Goal: Transaction & Acquisition: Purchase product/service

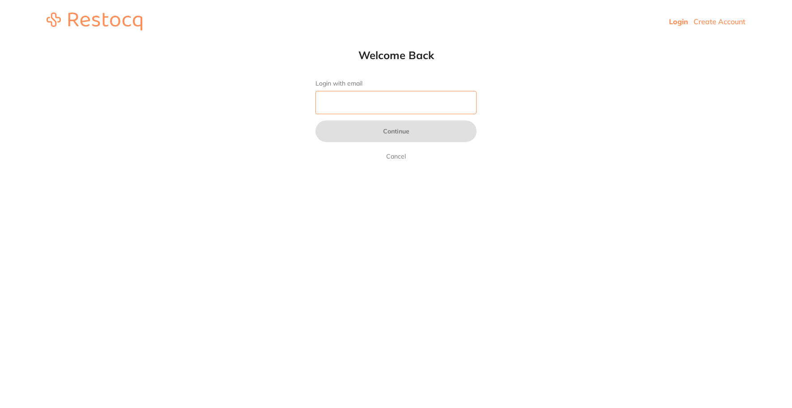
click at [384, 107] on input "Login with email" at bounding box center [396, 102] width 161 height 23
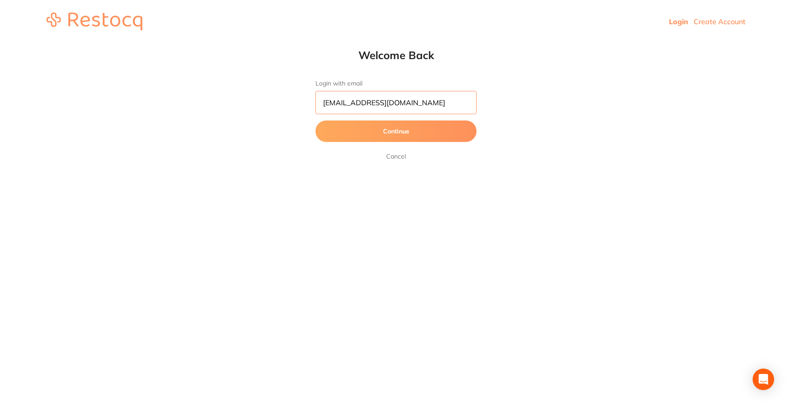
type input "[EMAIL_ADDRESS][DOMAIN_NAME]"
click at [397, 134] on button "Continue" at bounding box center [396, 130] width 161 height 21
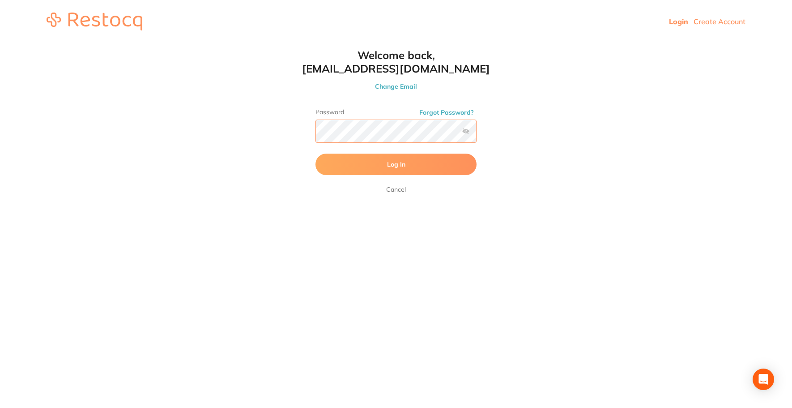
click at [316, 154] on button "Log In" at bounding box center [396, 164] width 161 height 21
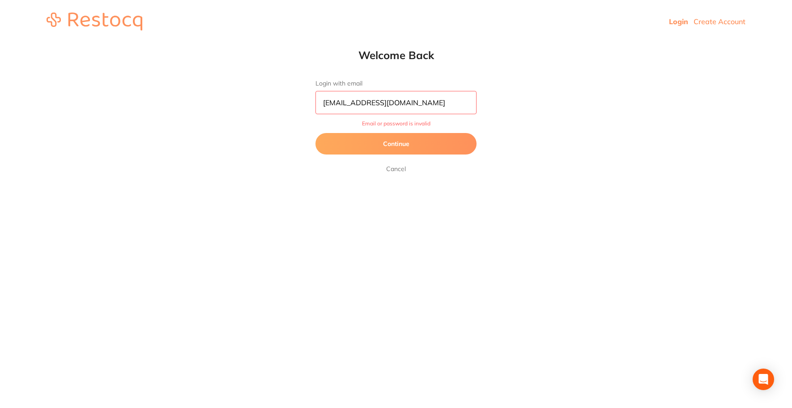
click at [406, 151] on button "Continue" at bounding box center [396, 143] width 161 height 21
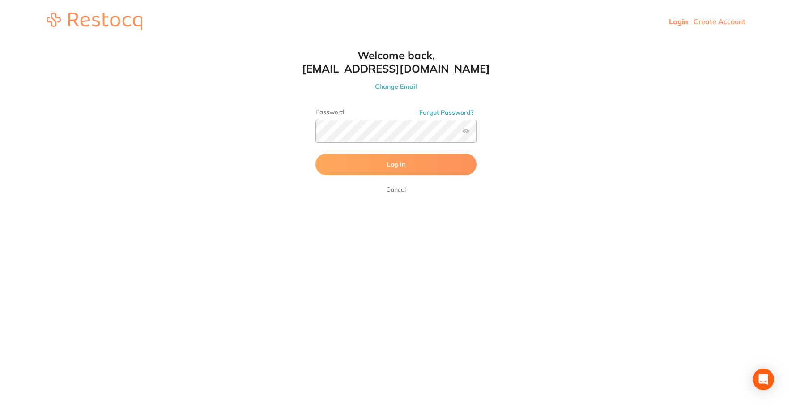
click at [466, 132] on label at bounding box center [465, 131] width 7 height 7
click at [477, 134] on input "checkbox" at bounding box center [477, 134] width 0 height 0
click at [357, 159] on button "Log In" at bounding box center [396, 164] width 161 height 21
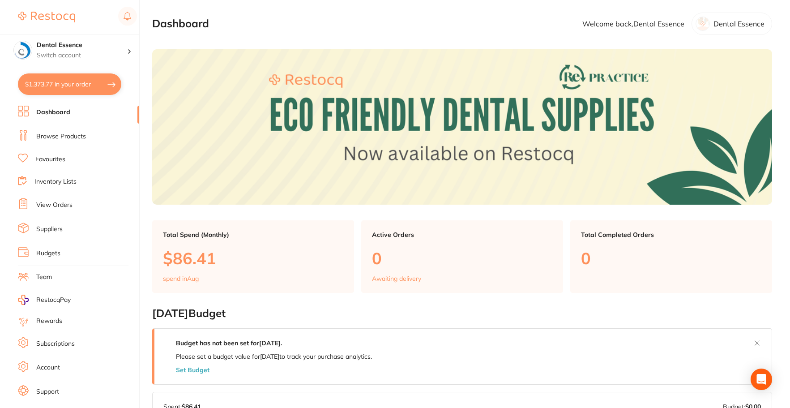
click at [86, 81] on button "$1,373.77 in your order" at bounding box center [69, 83] width 103 height 21
checkbox input "true"
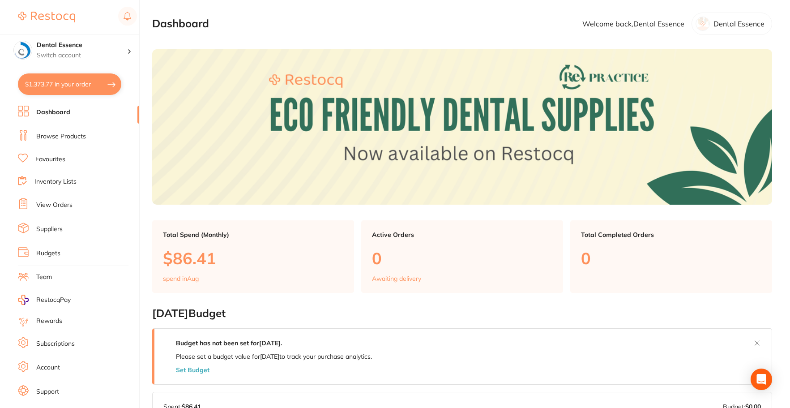
checkbox input "true"
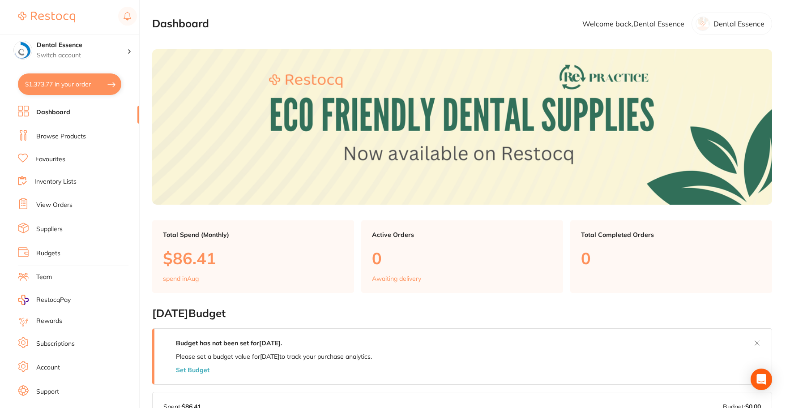
checkbox input "true"
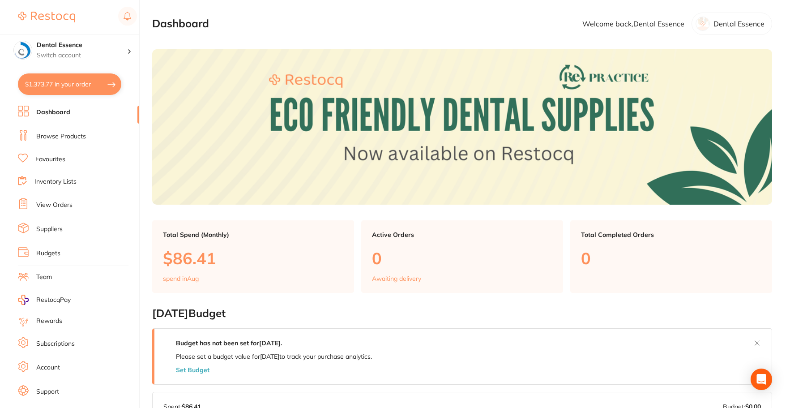
checkbox input "true"
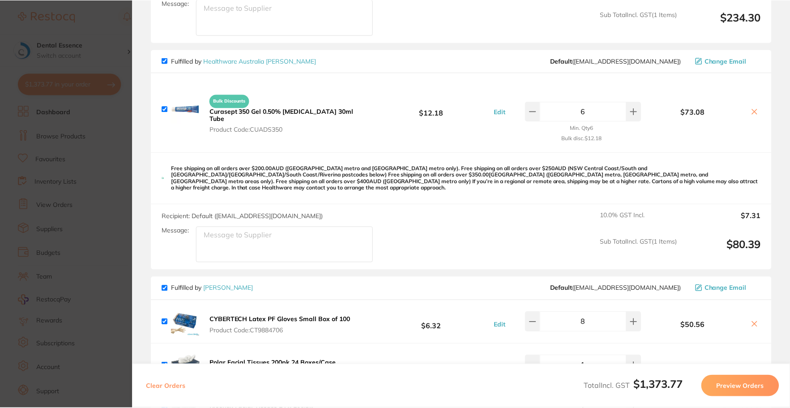
scroll to position [448, 0]
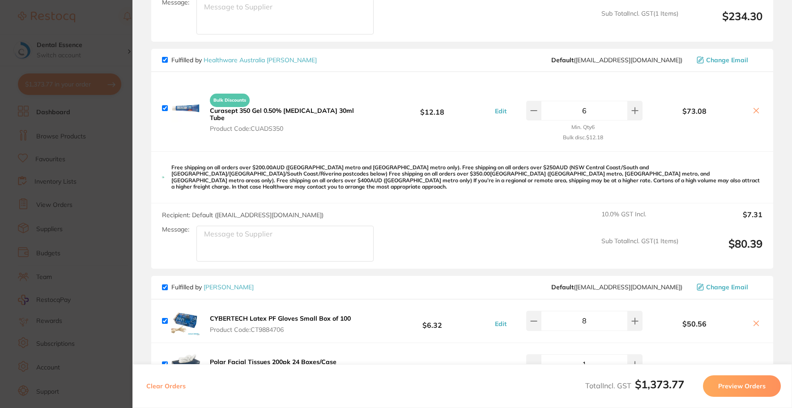
click at [753, 107] on icon at bounding box center [756, 110] width 7 height 7
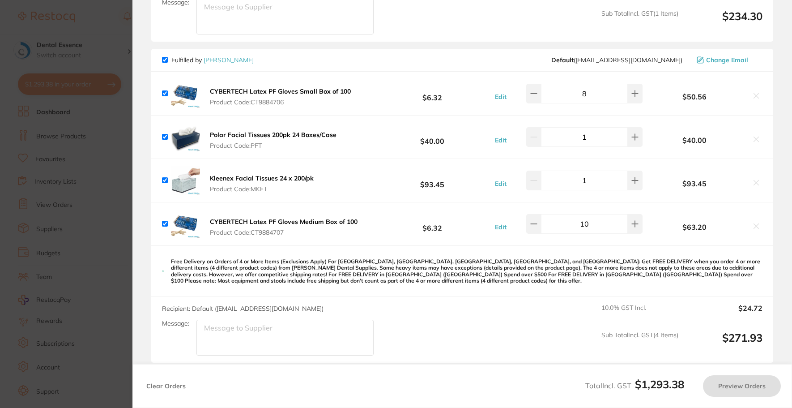
checkbox input "true"
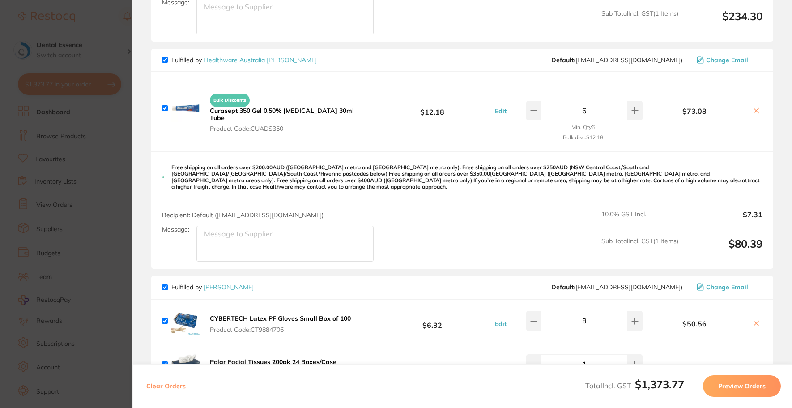
click at [98, 145] on section "Update RRP Set your pre negotiated price for this item. Item Agreed RRP (excl. …" at bounding box center [396, 204] width 792 height 408
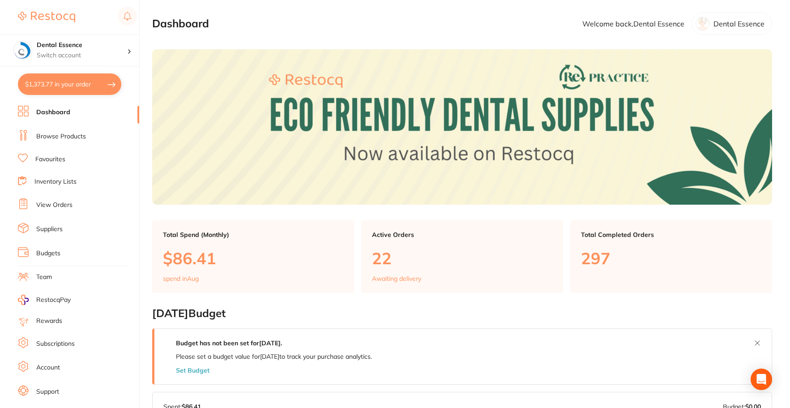
click at [62, 161] on link "Favourites" at bounding box center [50, 159] width 30 height 9
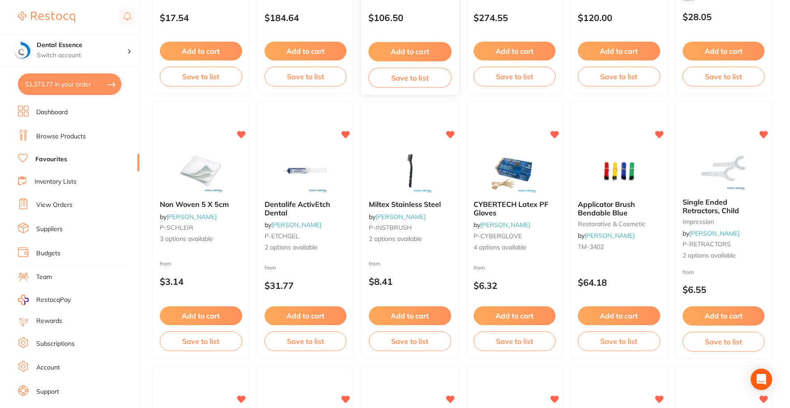
scroll to position [269, 0]
click at [506, 164] on img at bounding box center [514, 169] width 59 height 45
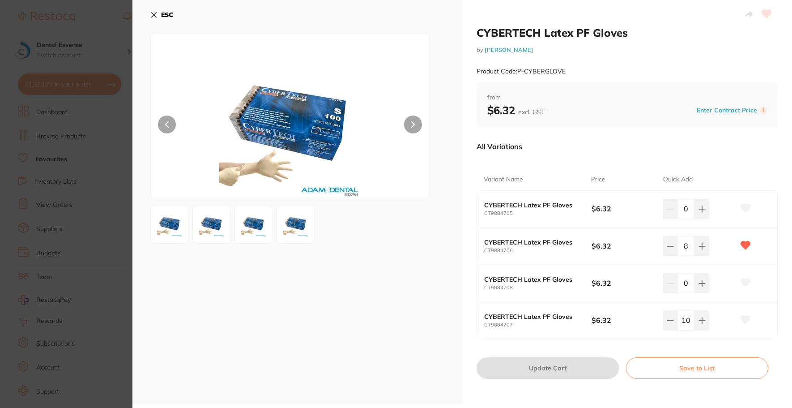
click at [111, 242] on section "CYBERTECH Latex PF Gloves by [PERSON_NAME] Product Code: P-CYBERGLOVE ESC CYBER…" at bounding box center [396, 204] width 792 height 408
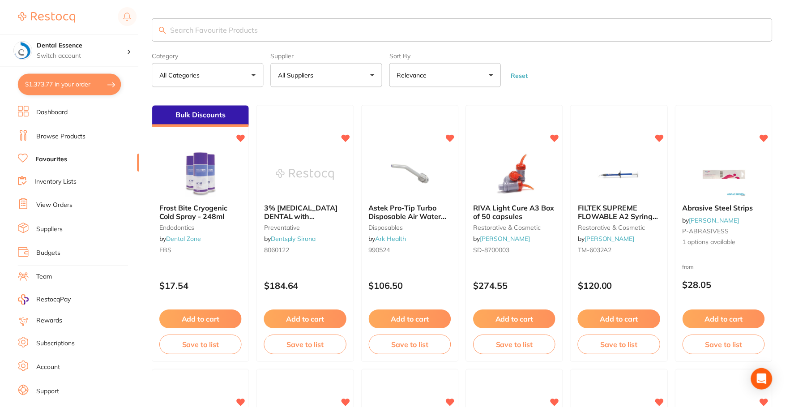
scroll to position [269, 0]
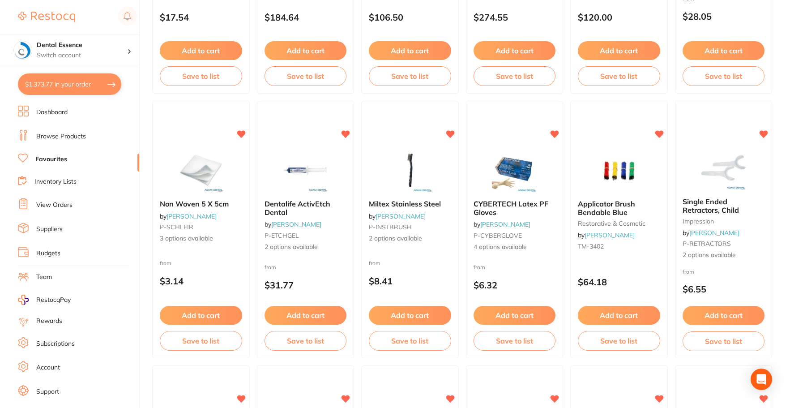
click at [70, 76] on button "$1,373.77 in your order" at bounding box center [69, 83] width 103 height 21
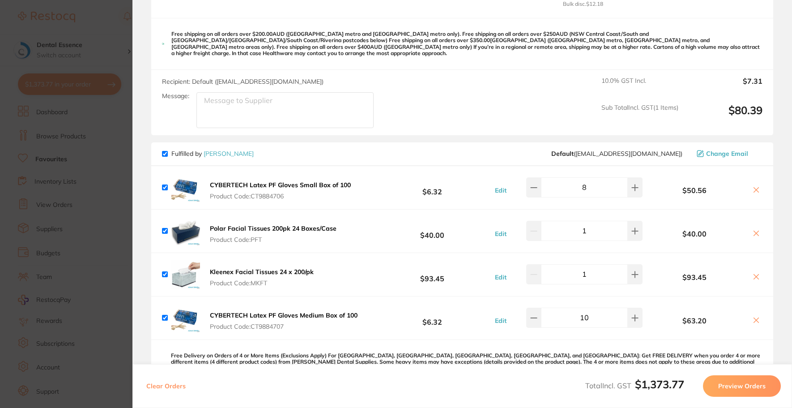
scroll to position [582, 0]
type input "10"
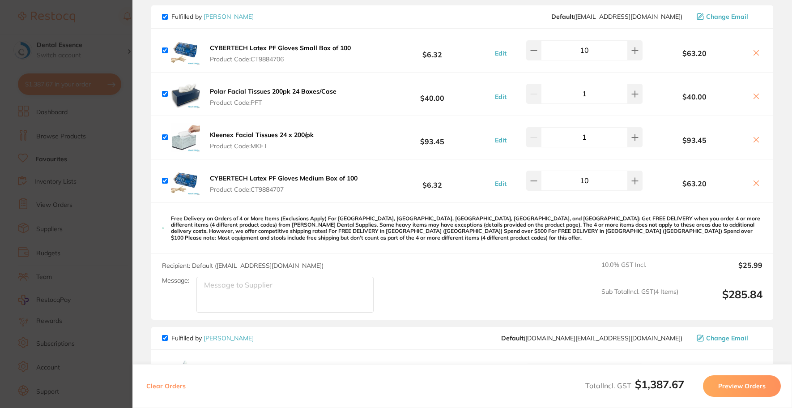
scroll to position [716, 0]
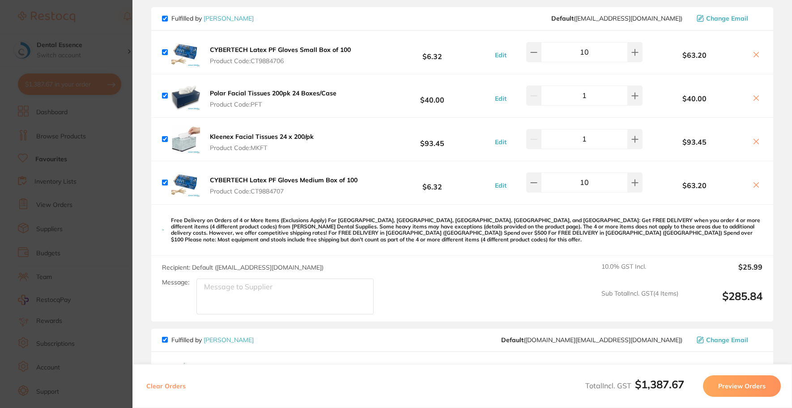
click at [757, 94] on icon at bounding box center [756, 97] width 7 height 7
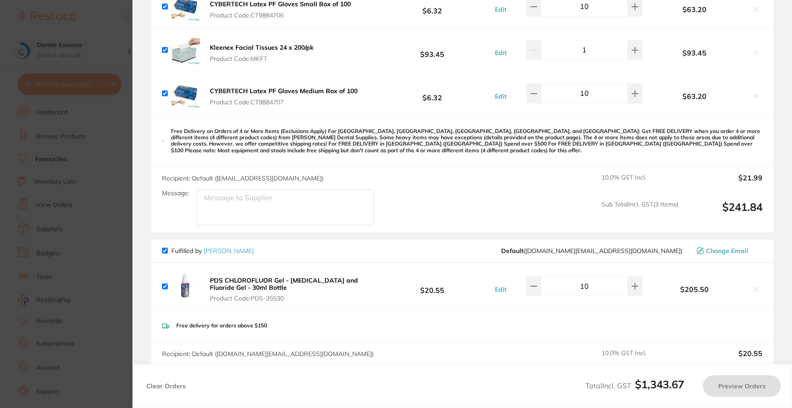
scroll to position [890, 0]
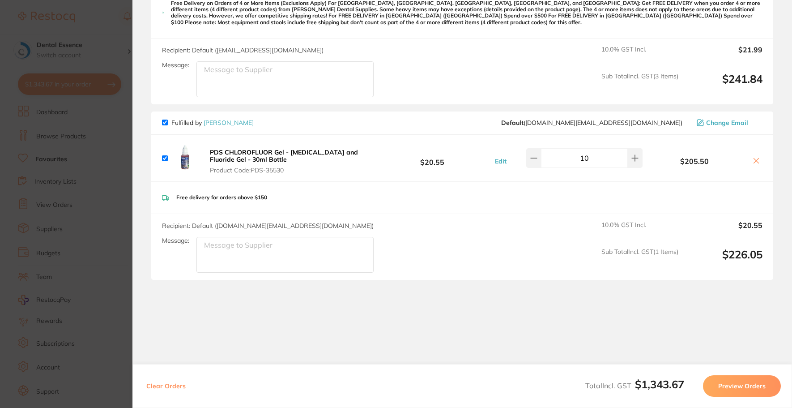
click at [754, 157] on icon at bounding box center [756, 160] width 7 height 7
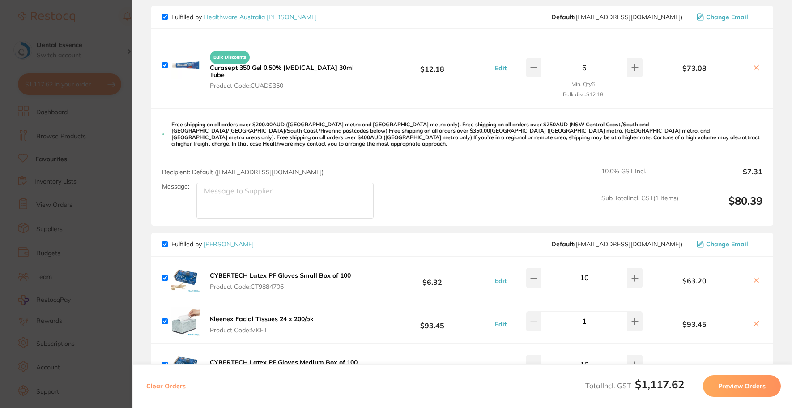
checkbox input "true"
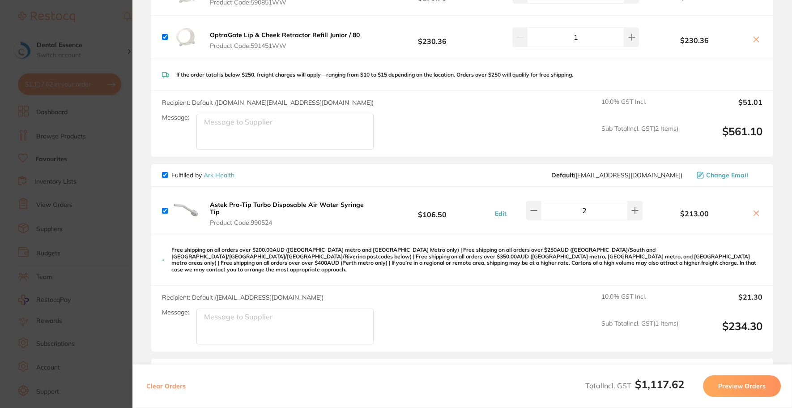
scroll to position [224, 0]
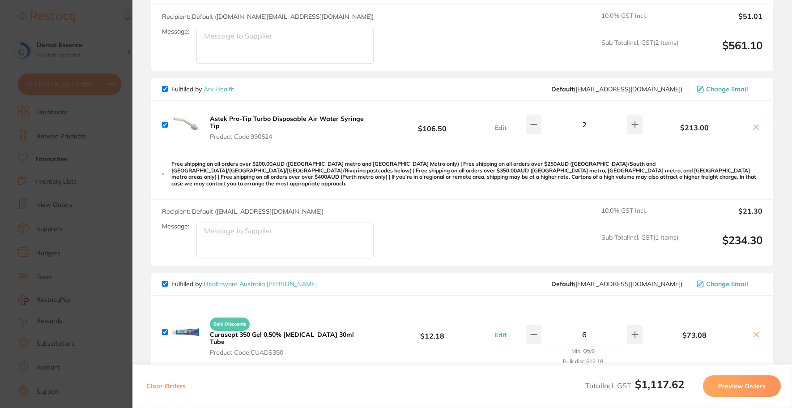
click at [111, 290] on section "Update RRP Set your pre negotiated price for this item. Item Agreed RRP (excl. …" at bounding box center [396, 204] width 792 height 408
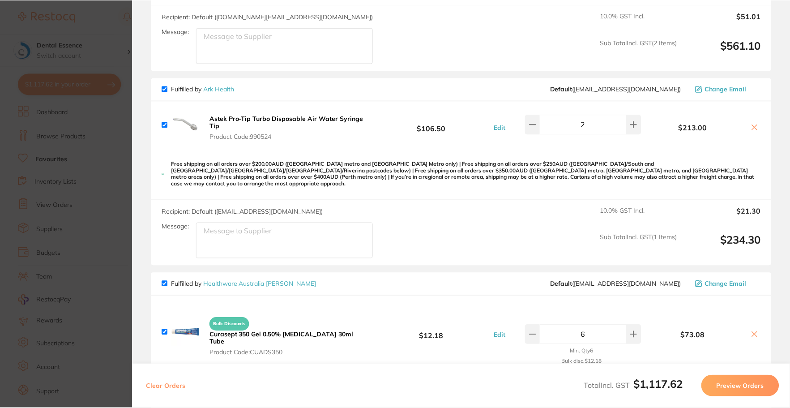
scroll to position [269, 0]
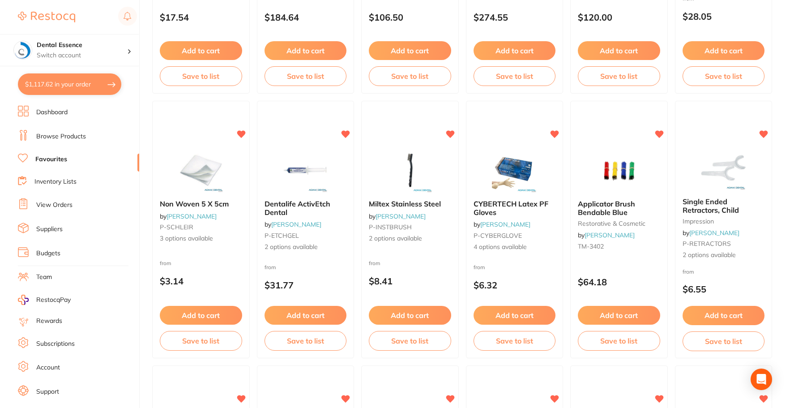
click at [52, 138] on link "Browse Products" at bounding box center [61, 136] width 50 height 9
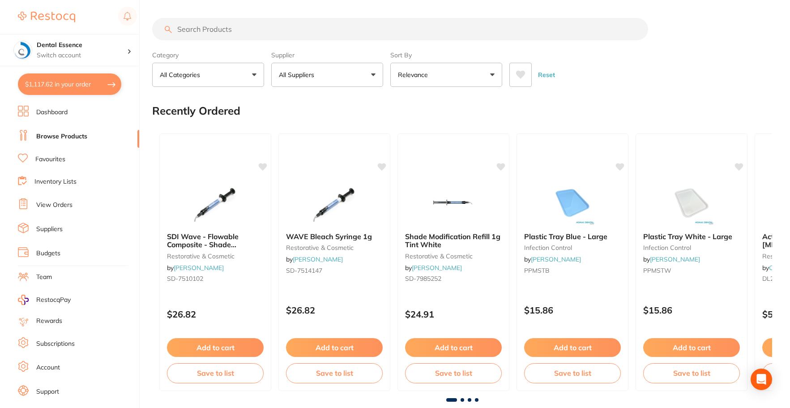
click at [261, 29] on input "search" at bounding box center [400, 29] width 496 height 22
type input "c"
type input "Curasept gel"
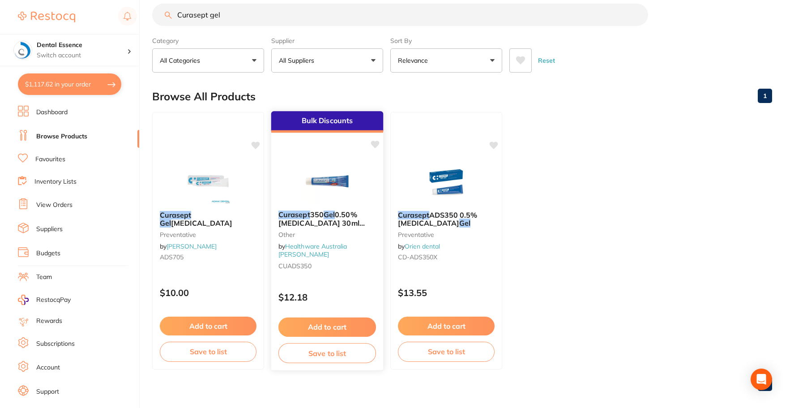
scroll to position [22, 0]
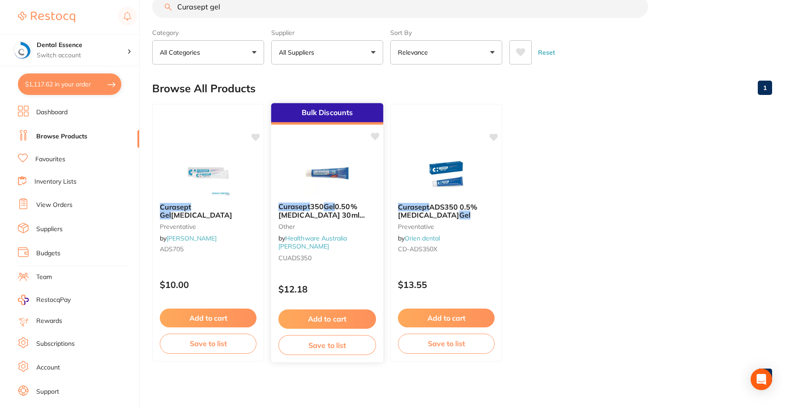
click at [316, 318] on button "Add to cart" at bounding box center [327, 318] width 98 height 19
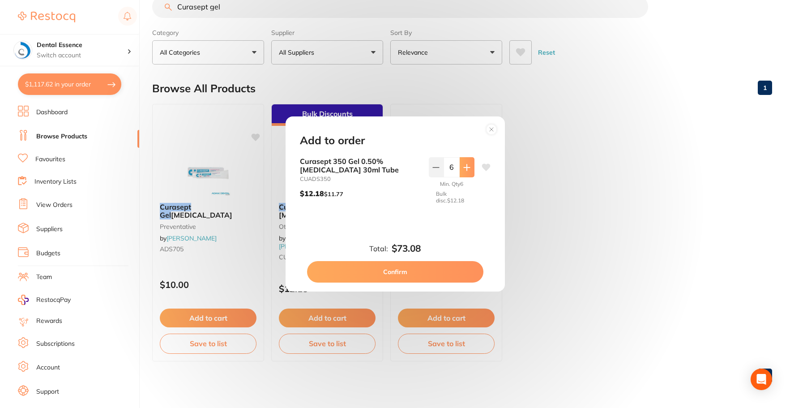
click at [461, 169] on button at bounding box center [467, 167] width 15 height 20
click at [463, 173] on button at bounding box center [467, 167] width 15 height 20
type input "10"
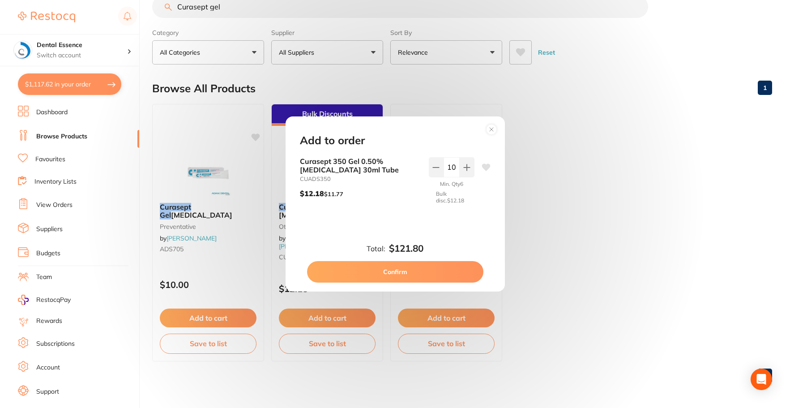
click at [442, 275] on button "Confirm" at bounding box center [395, 271] width 176 height 21
type input "10"
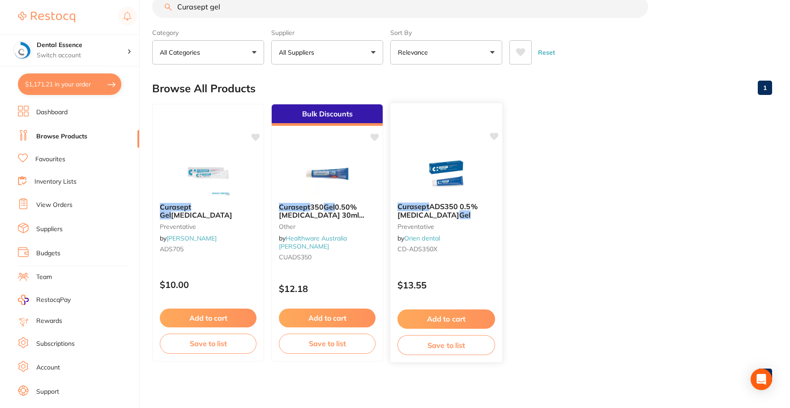
click at [454, 314] on button "Add to cart" at bounding box center [446, 318] width 98 height 19
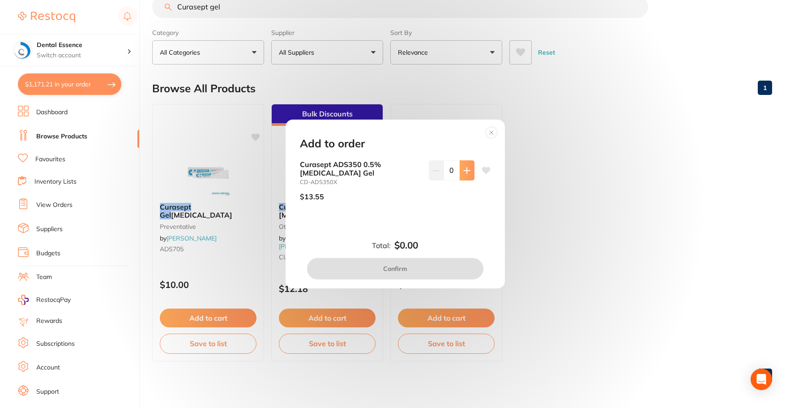
click at [465, 170] on icon at bounding box center [467, 170] width 6 height 6
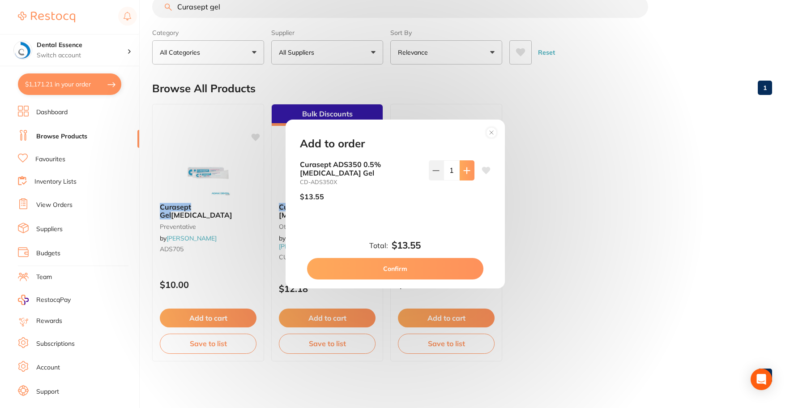
click at [465, 170] on icon at bounding box center [467, 170] width 6 height 6
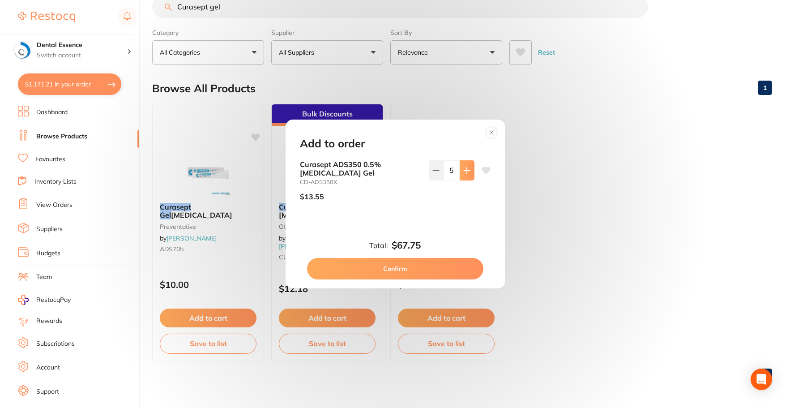
type input "6"
click at [410, 268] on button "Confirm" at bounding box center [395, 268] width 176 height 21
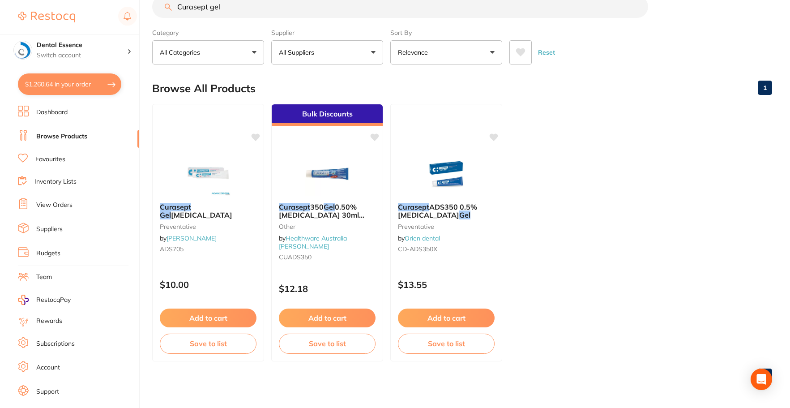
click at [72, 86] on button "$1,260.64 in your order" at bounding box center [69, 83] width 103 height 21
checkbox input "true"
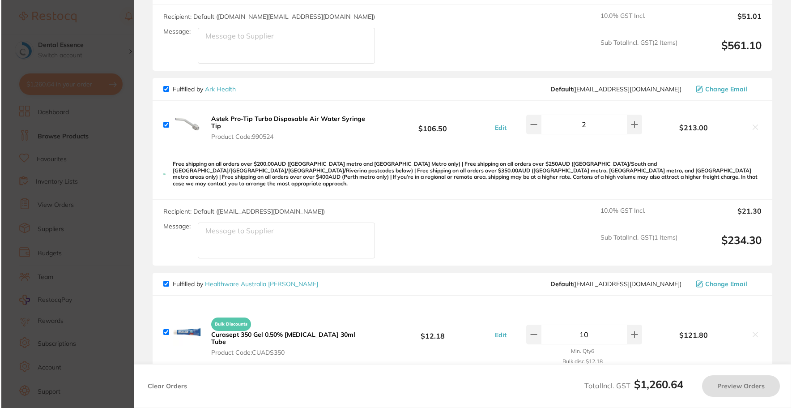
scroll to position [0, 0]
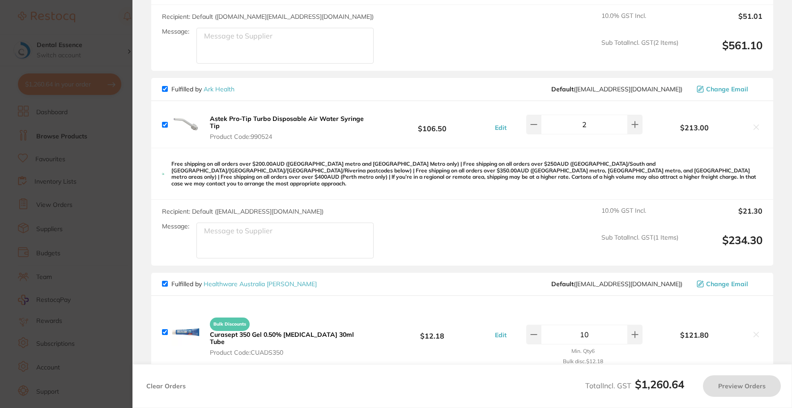
checkbox input "false"
checkbox input "true"
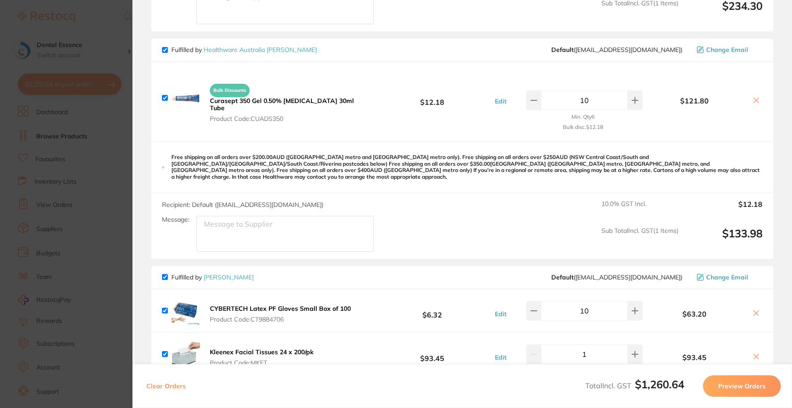
scroll to position [627, 0]
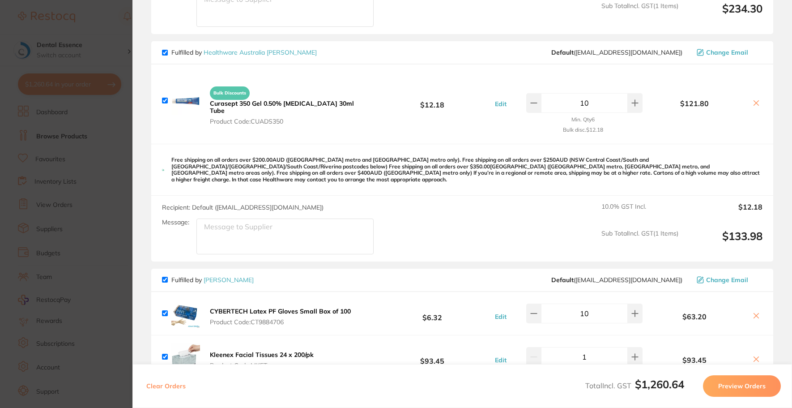
click at [755, 102] on div "Bulk Discounts Curasept 350 Gel 0.50% [MEDICAL_DATA] 30ml Tube Product Code: CU…" at bounding box center [462, 103] width 622 height 79
click at [753, 99] on icon at bounding box center [756, 102] width 7 height 7
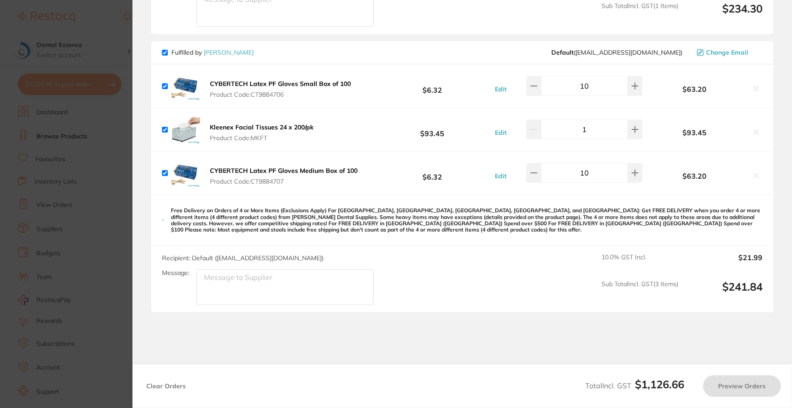
checkbox input "true"
click at [128, 124] on section "Update RRP Set your pre negotiated price for this item. Item Agreed RRP (excl. …" at bounding box center [396, 204] width 792 height 408
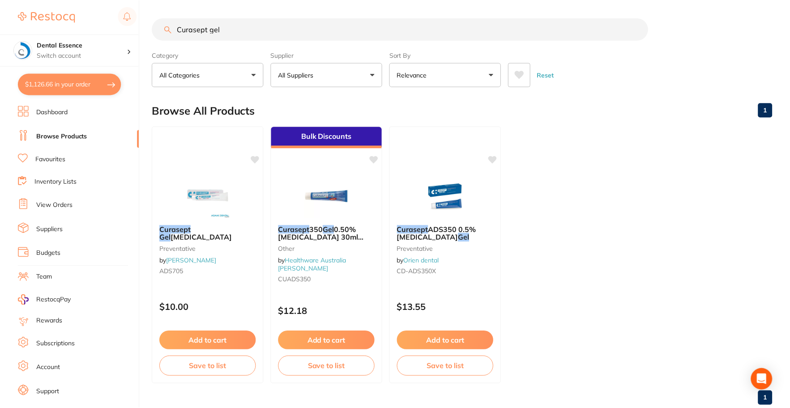
scroll to position [22, 0]
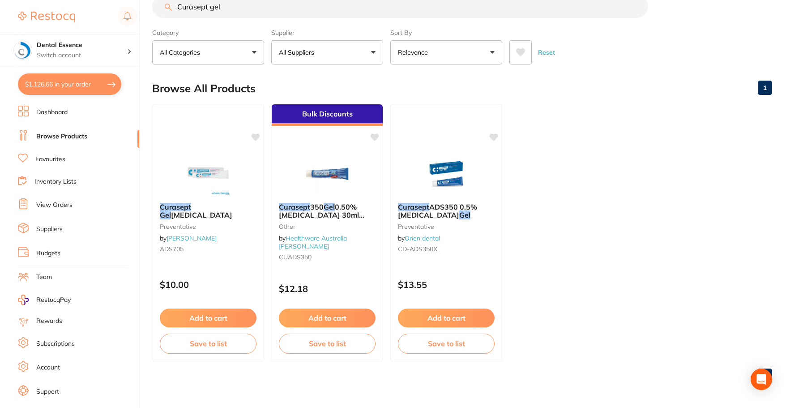
click at [39, 115] on link "Dashboard" at bounding box center [51, 112] width 31 height 9
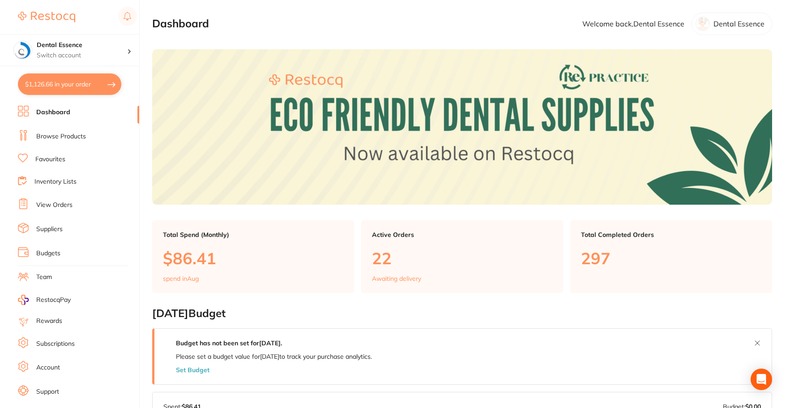
click at [58, 135] on link "Browse Products" at bounding box center [61, 136] width 50 height 9
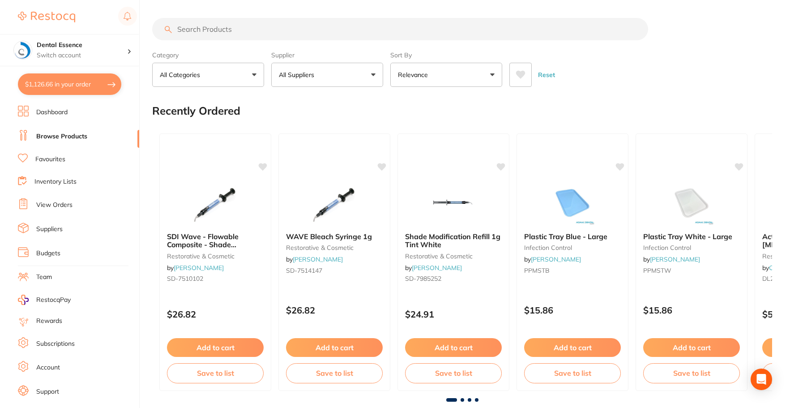
click at [275, 30] on input "search" at bounding box center [400, 29] width 496 height 22
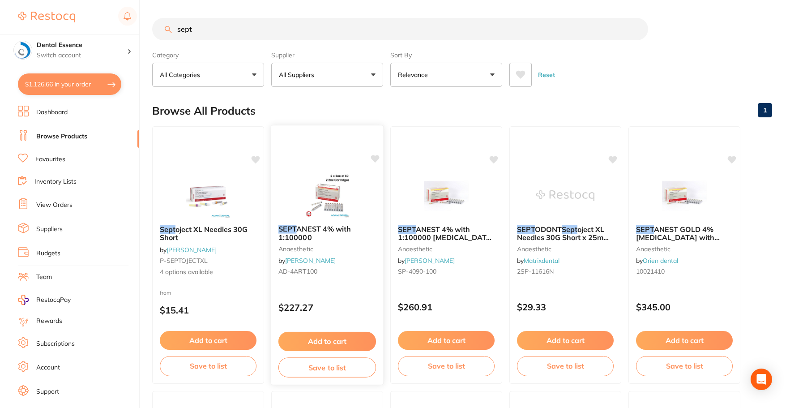
type input "sept"
click at [348, 213] on img at bounding box center [327, 194] width 59 height 45
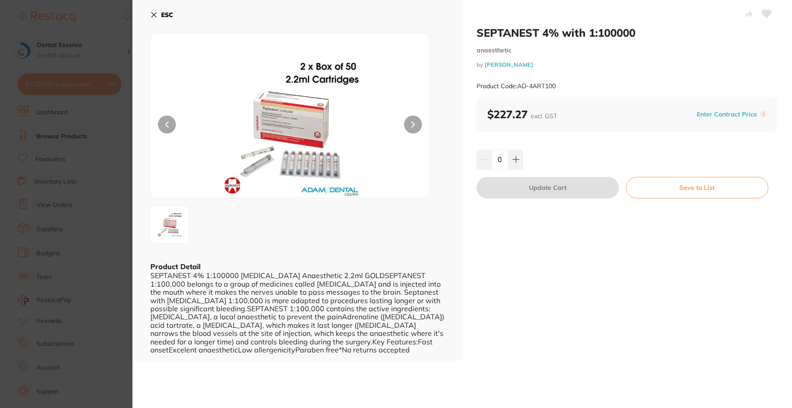
click at [522, 158] on div "0" at bounding box center [627, 159] width 301 height 20
click at [514, 159] on icon at bounding box center [516, 160] width 6 height 6
click at [514, 167] on button at bounding box center [515, 159] width 15 height 20
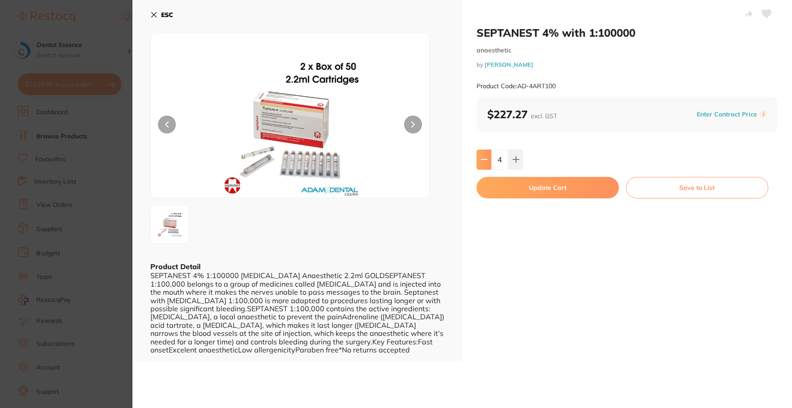
click at [486, 161] on icon at bounding box center [484, 159] width 7 height 7
type input "3"
click at [497, 187] on button "Update Cart" at bounding box center [548, 187] width 142 height 21
checkbox input "false"
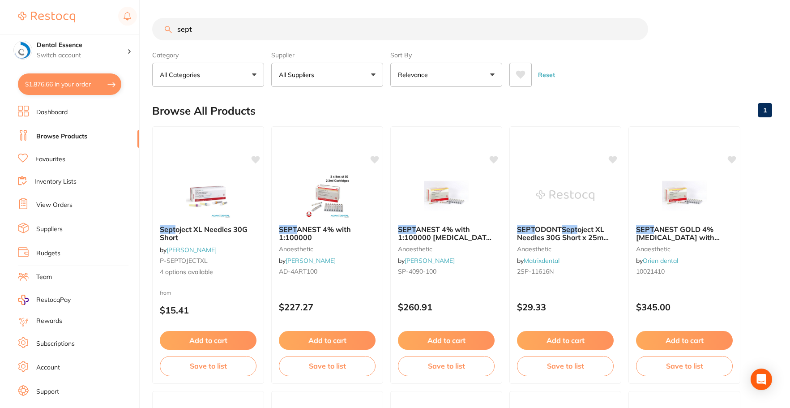
click at [307, 81] on button "All Suppliers" at bounding box center [327, 75] width 112 height 24
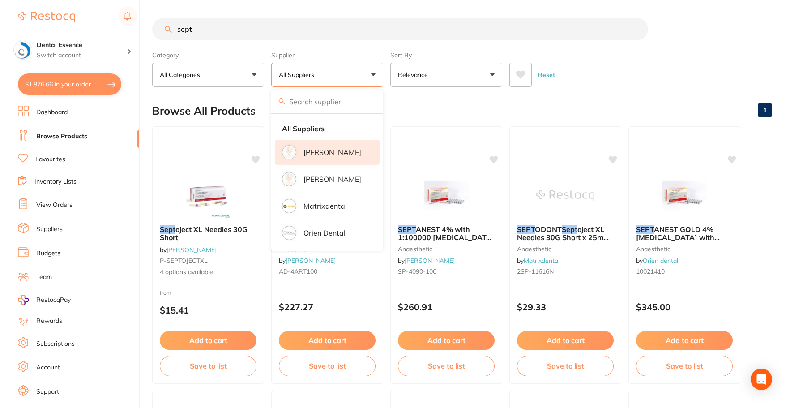
click at [314, 149] on p "[PERSON_NAME]" at bounding box center [332, 152] width 58 height 8
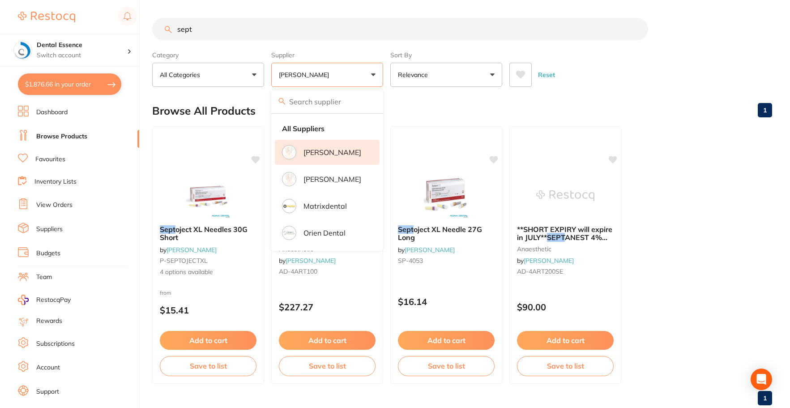
click at [432, 111] on div "Browse All Products 1" at bounding box center [462, 111] width 620 height 30
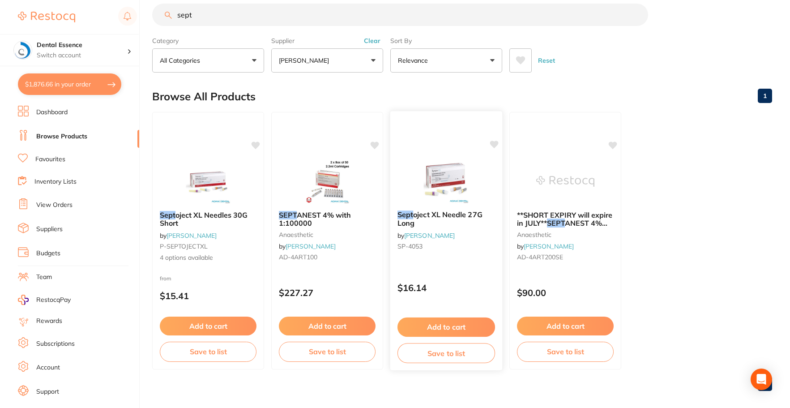
scroll to position [22, 0]
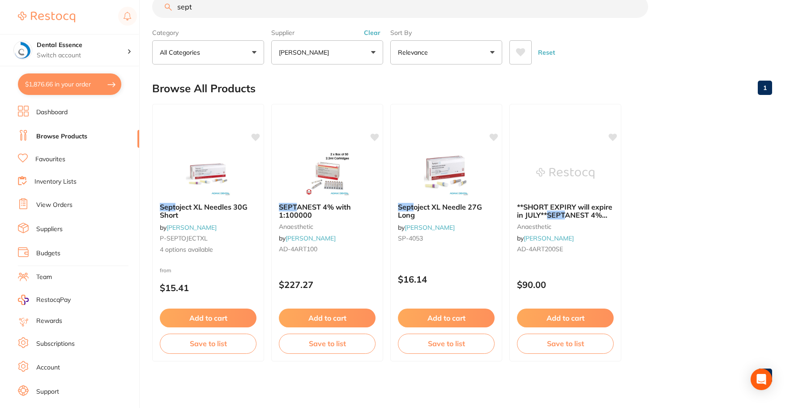
click at [316, 49] on p "[PERSON_NAME]" at bounding box center [306, 52] width 54 height 9
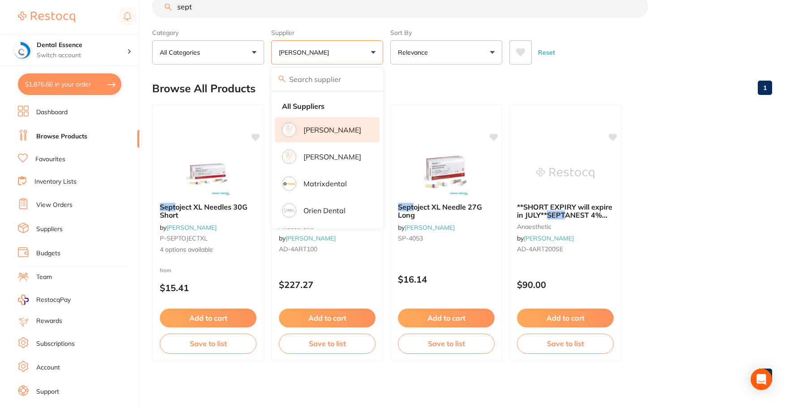
click at [367, 31] on label "Supplier" at bounding box center [327, 33] width 112 height 8
click at [397, 93] on div "Browse All Products 1" at bounding box center [462, 88] width 620 height 30
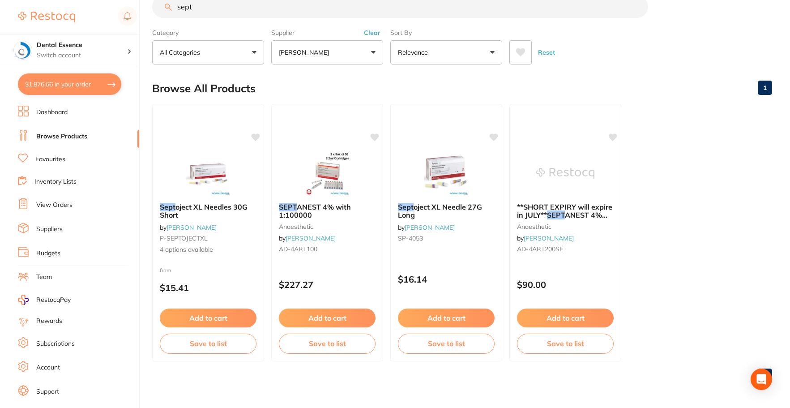
click at [376, 32] on button "Clear" at bounding box center [372, 33] width 22 height 8
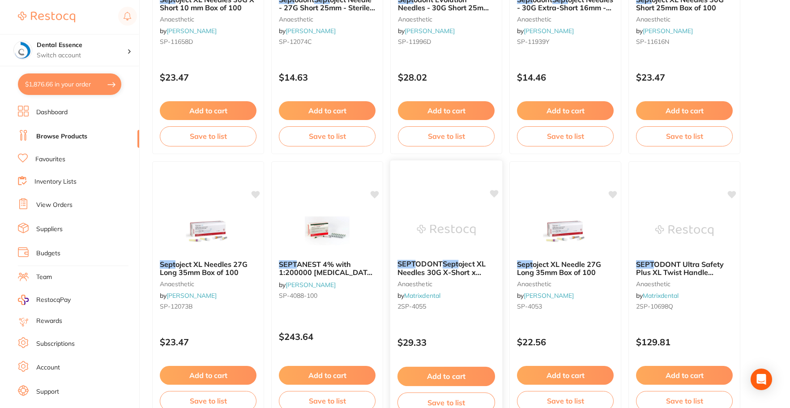
scroll to position [1052, 0]
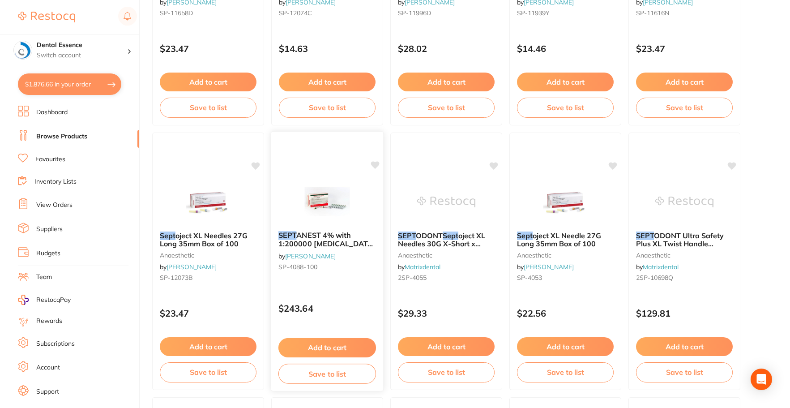
click at [320, 343] on button "Add to cart" at bounding box center [327, 347] width 98 height 19
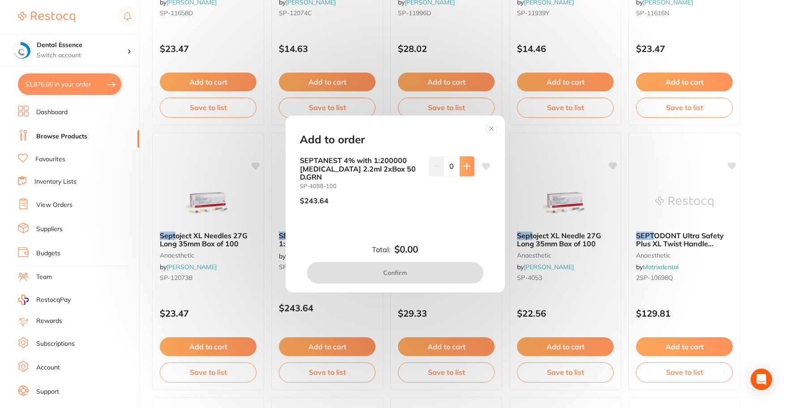
click at [460, 171] on button at bounding box center [467, 166] width 15 height 20
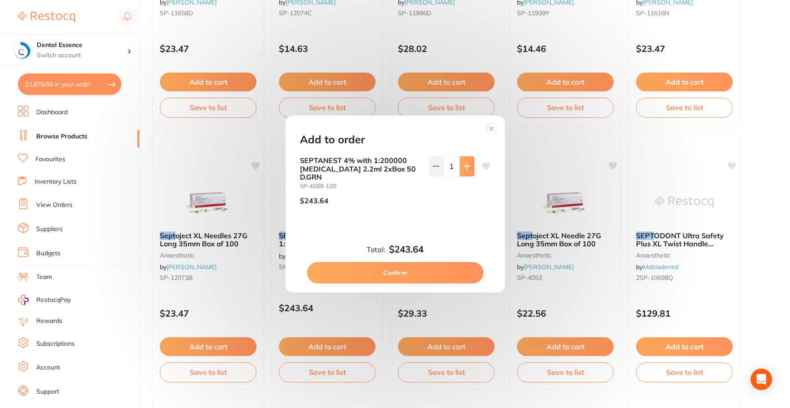
click at [460, 171] on button at bounding box center [467, 166] width 15 height 20
type input "2"
click at [426, 271] on button "Confirm" at bounding box center [395, 272] width 176 height 21
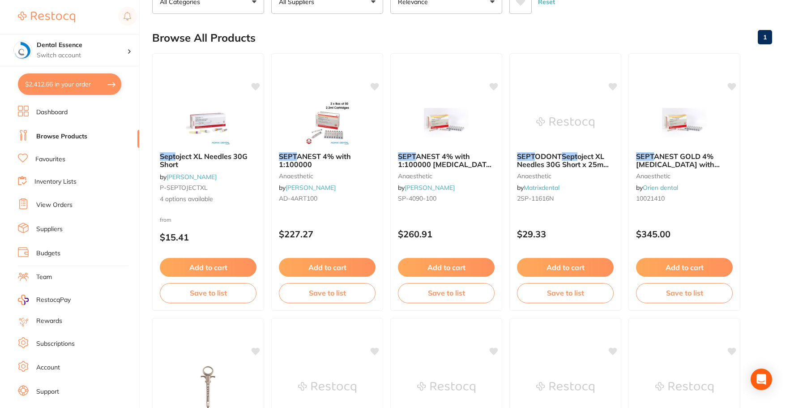
scroll to position [0, 0]
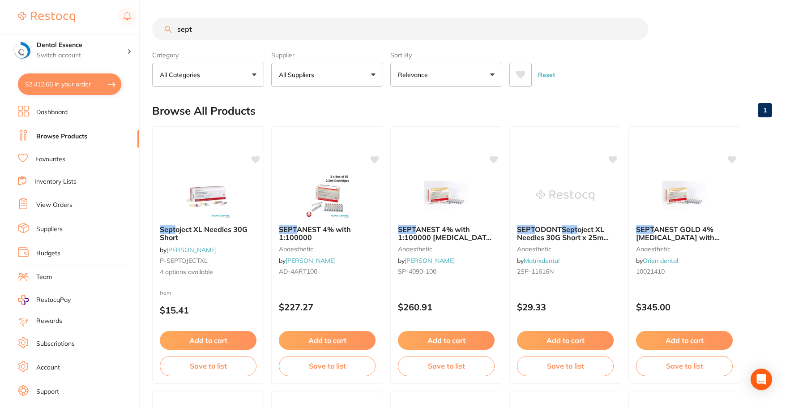
click at [623, 29] on input "sept" at bounding box center [400, 29] width 496 height 22
click at [636, 29] on input "sept" at bounding box center [400, 29] width 496 height 22
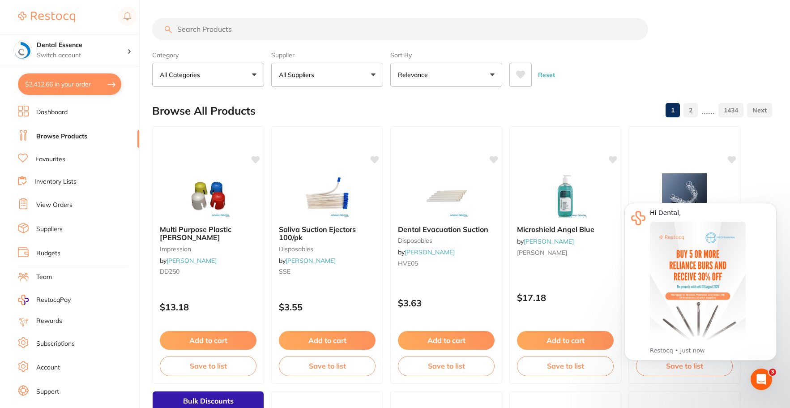
click at [761, 380] on icon "Open Intercom Messenger" at bounding box center [761, 379] width 6 height 7
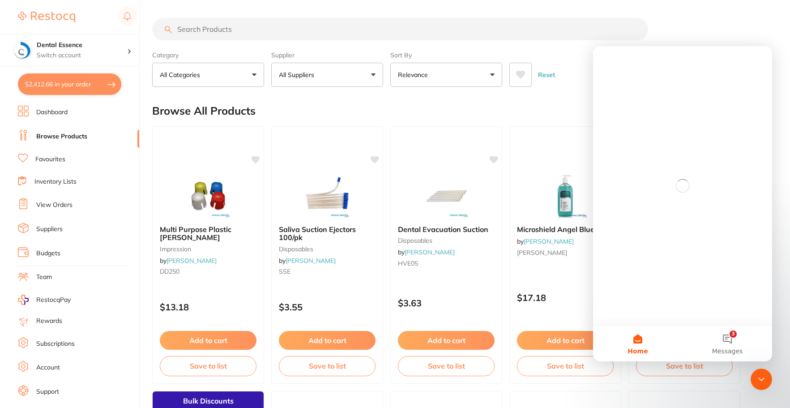
click at [761, 380] on icon "Close Intercom Messenger" at bounding box center [761, 379] width 6 height 4
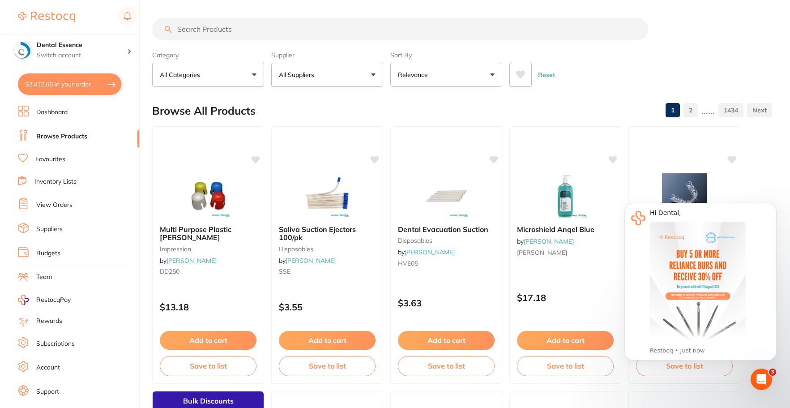
click at [761, 380] on icon "Open Intercom Messenger" at bounding box center [761, 379] width 6 height 7
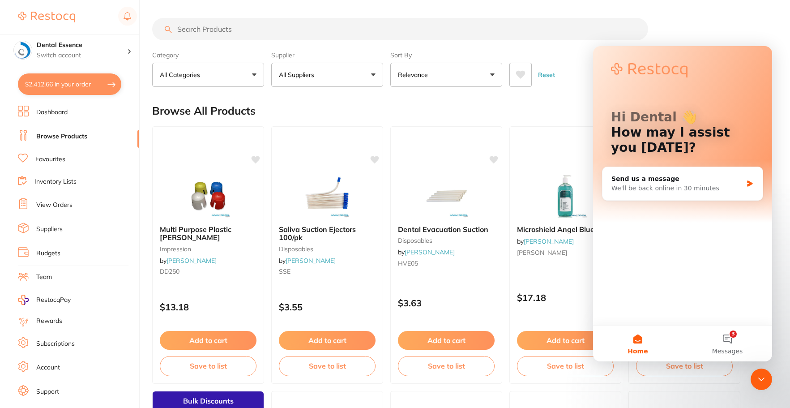
click at [761, 380] on icon "Close Intercom Messenger" at bounding box center [761, 379] width 6 height 4
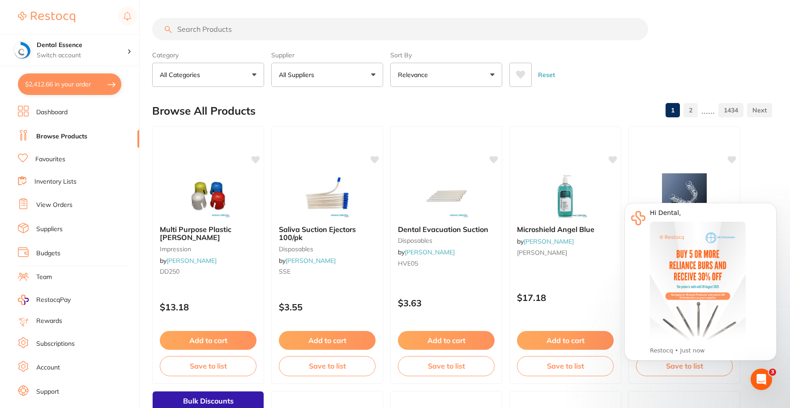
click at [398, 29] on input "search" at bounding box center [400, 29] width 496 height 22
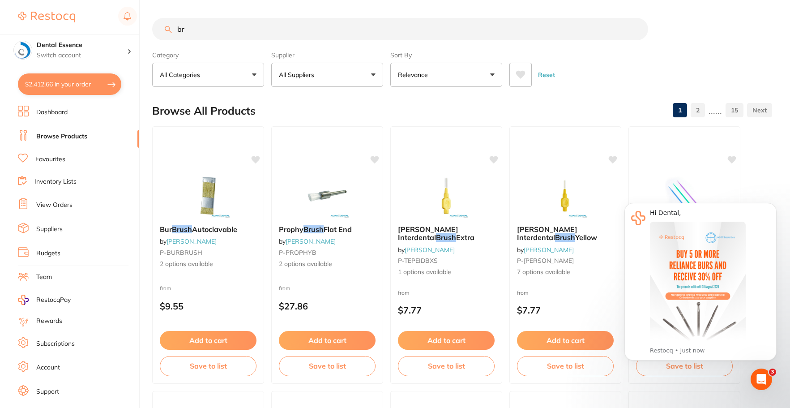
type input "b"
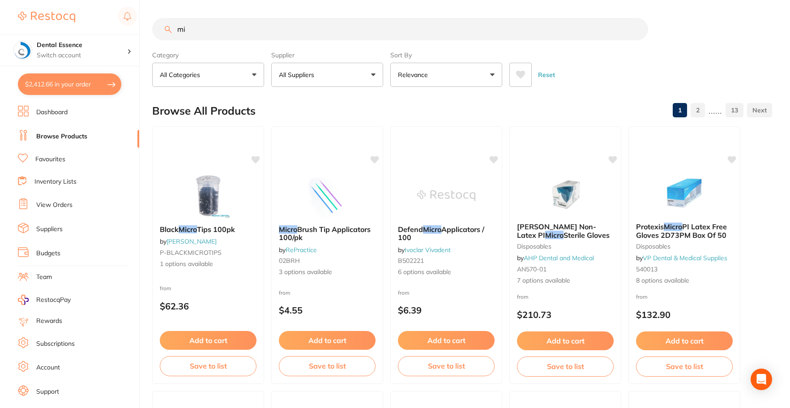
type input "m"
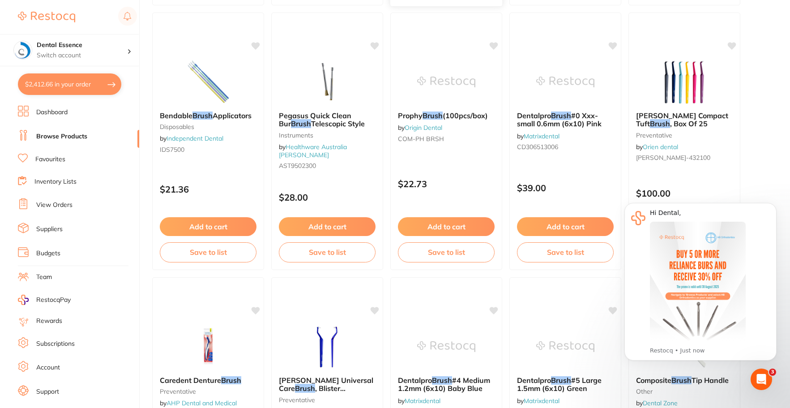
scroll to position [1969, 0]
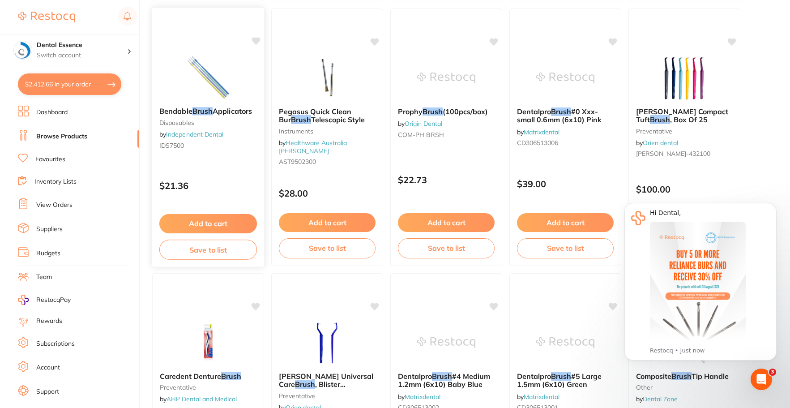
type input "brush"
click at [188, 73] on img at bounding box center [208, 77] width 59 height 45
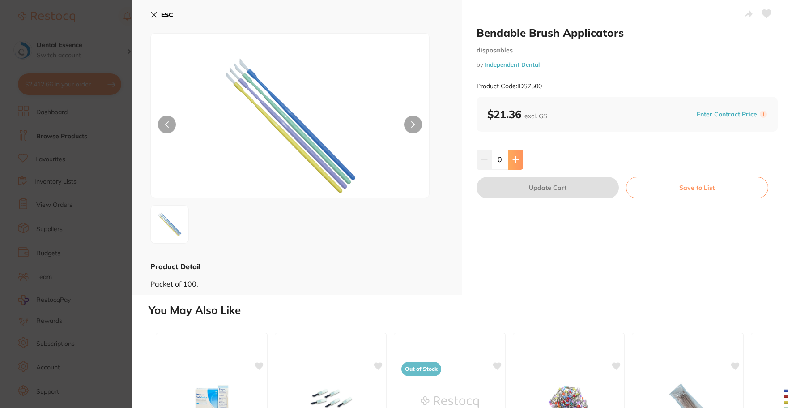
click at [514, 158] on icon at bounding box center [516, 159] width 7 height 7
type input "2"
click at [515, 196] on button "Update Cart" at bounding box center [548, 187] width 142 height 21
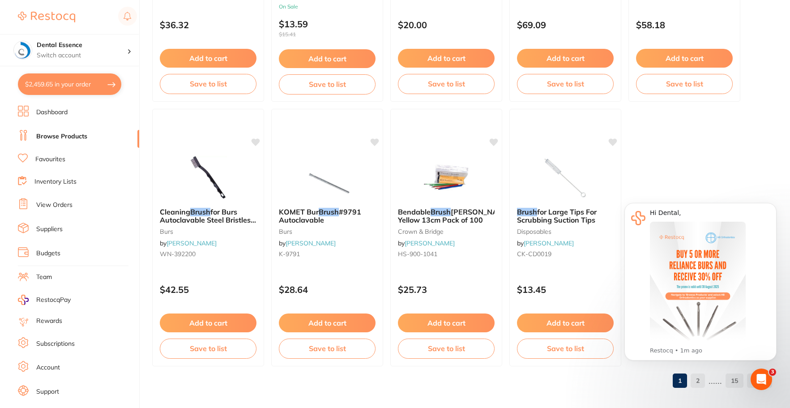
scroll to position [2668, 0]
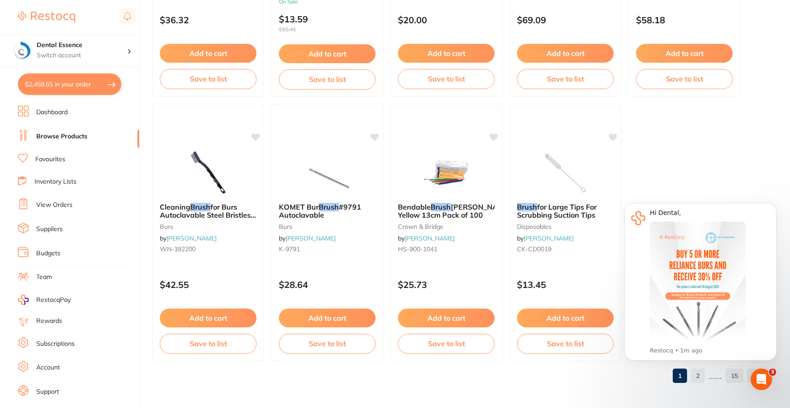
click at [705, 378] on body "Hi Dental, This month, AB Orthodontics is offering 30% off when you buy 5+ Reli…" at bounding box center [701, 286] width 172 height 187
click at [763, 382] on icon "Open Intercom Messenger" at bounding box center [761, 379] width 15 height 15
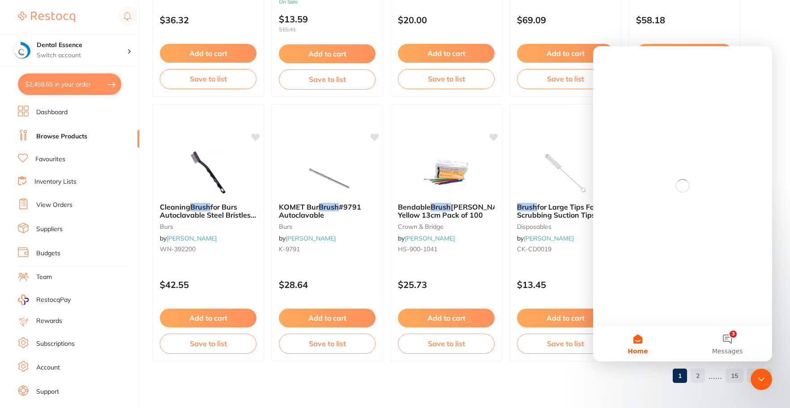
scroll to position [0, 0]
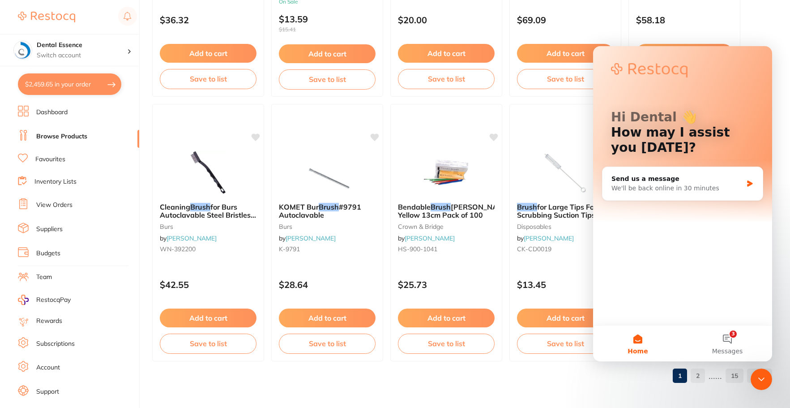
click at [763, 381] on icon "Close Intercom Messenger" at bounding box center [761, 379] width 11 height 11
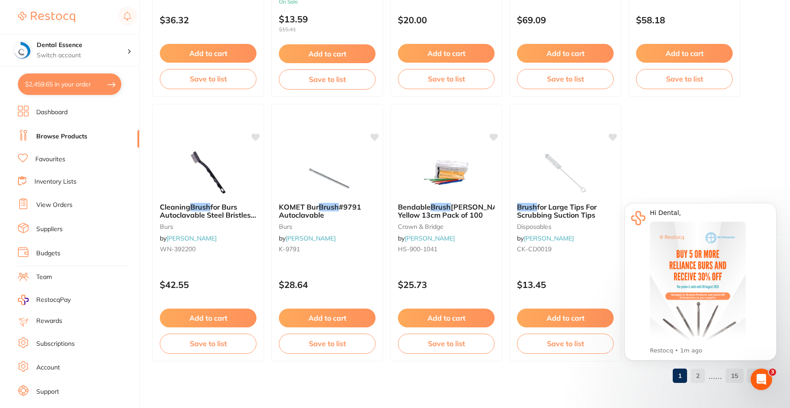
click at [702, 371] on body "Hi Dental, This month, AB Orthodontics is offering 30% off when you buy 5+ Reli…" at bounding box center [701, 286] width 172 height 187
click at [770, 203] on button "Dismiss notification" at bounding box center [774, 206] width 12 height 12
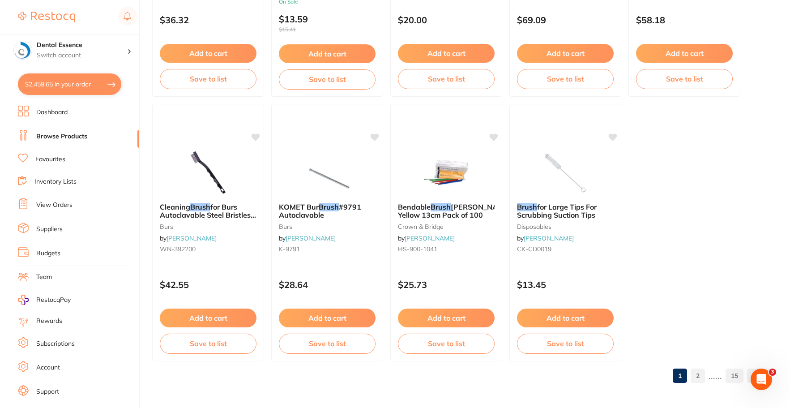
click at [696, 371] on link "2" at bounding box center [698, 376] width 14 height 18
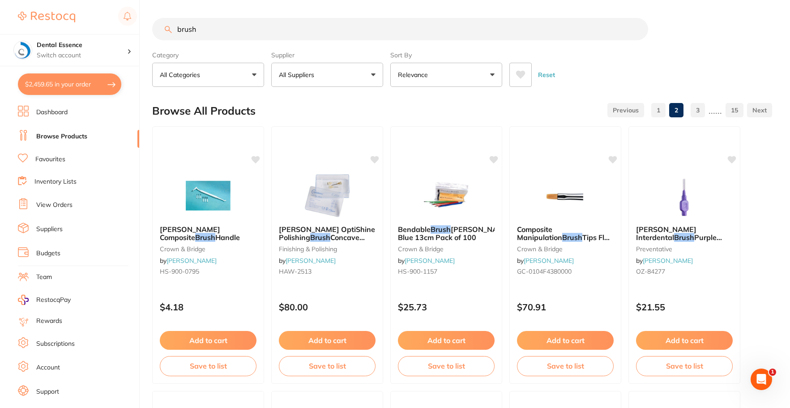
click at [636, 30] on input "brush" at bounding box center [400, 29] width 496 height 22
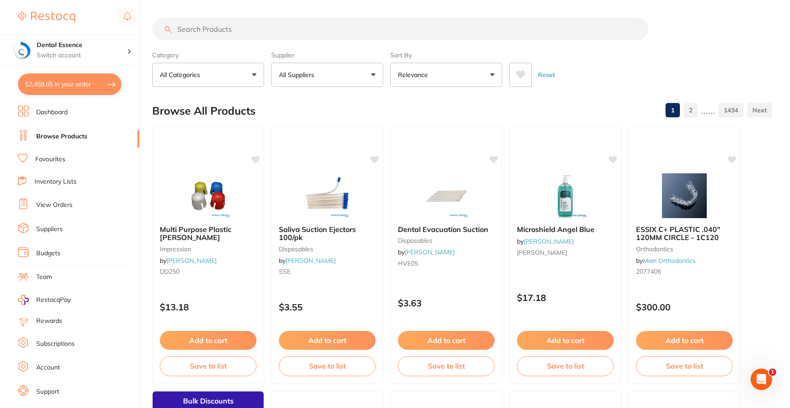
click at [587, 30] on input "search" at bounding box center [400, 29] width 496 height 22
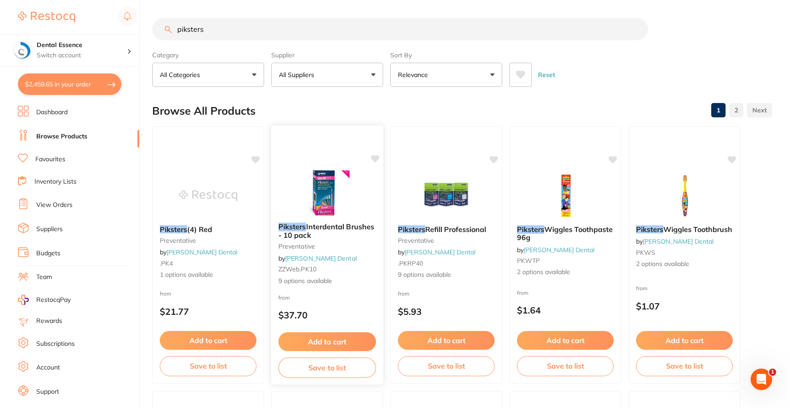
type input "piksters"
click at [365, 185] on div at bounding box center [327, 192] width 112 height 45
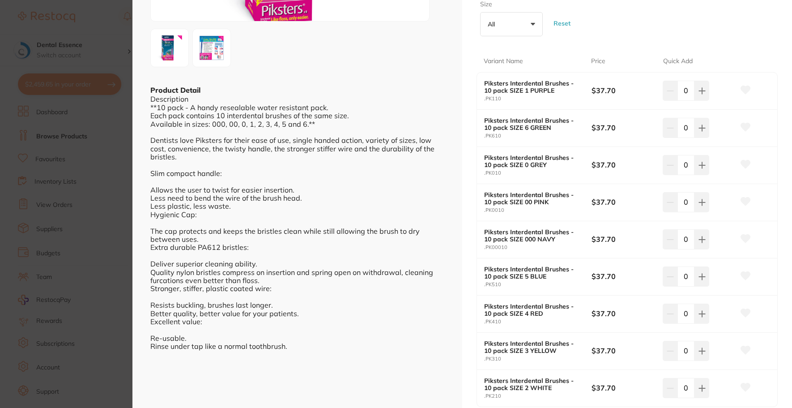
scroll to position [179, 0]
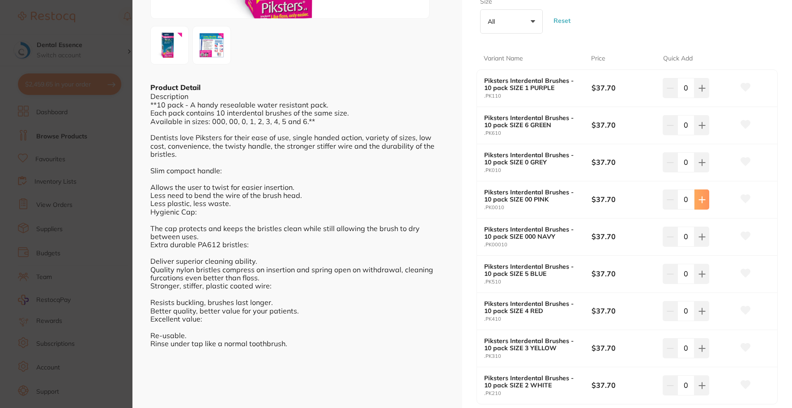
click at [700, 98] on button at bounding box center [702, 88] width 15 height 20
type input "1"
click at [703, 92] on icon at bounding box center [702, 88] width 7 height 7
type input "1"
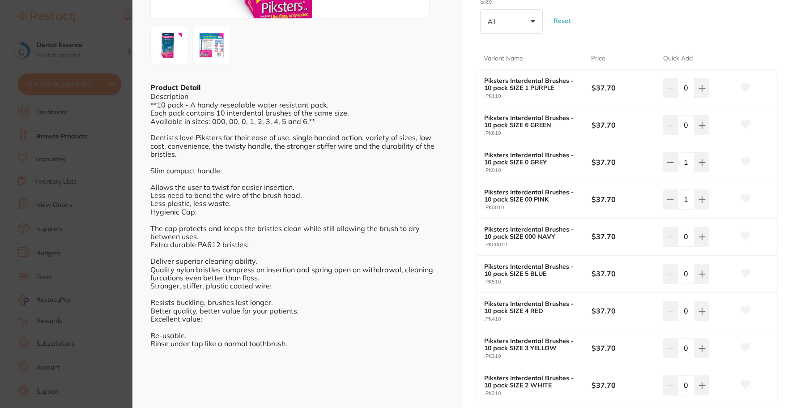
drag, startPoint x: 702, startPoint y: 92, endPoint x: 704, endPoint y: 135, distance: 43.5
click at [702, 92] on button at bounding box center [702, 88] width 15 height 20
type input "1"
click at [700, 92] on icon at bounding box center [702, 88] width 7 height 7
type input "2"
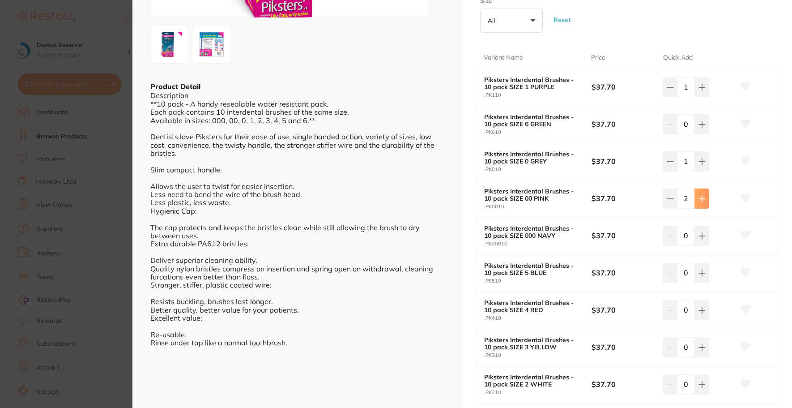
scroll to position [179, 0]
click at [705, 98] on button at bounding box center [702, 88] width 15 height 20
type input "1"
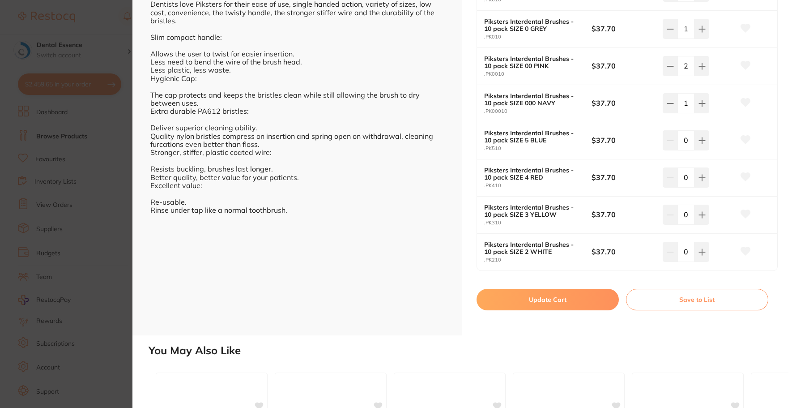
scroll to position [313, 0]
click at [542, 297] on button "Update Cart" at bounding box center [548, 298] width 142 height 21
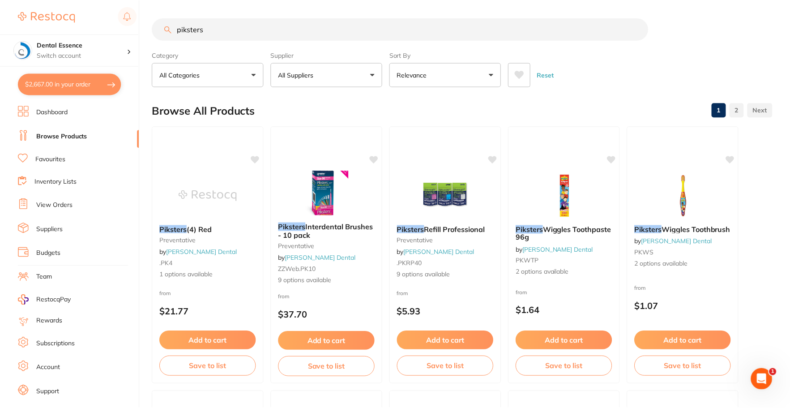
scroll to position [2, 0]
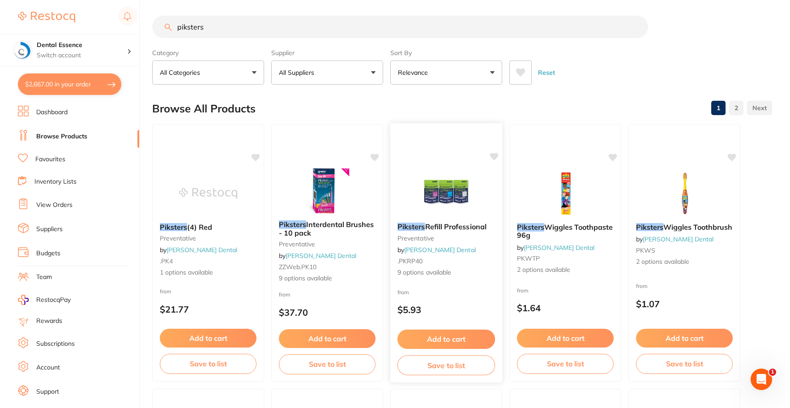
click at [425, 205] on img at bounding box center [446, 192] width 59 height 45
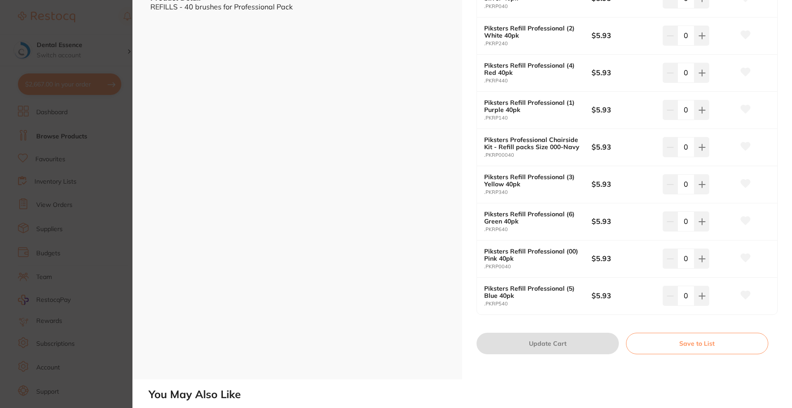
scroll to position [313, 0]
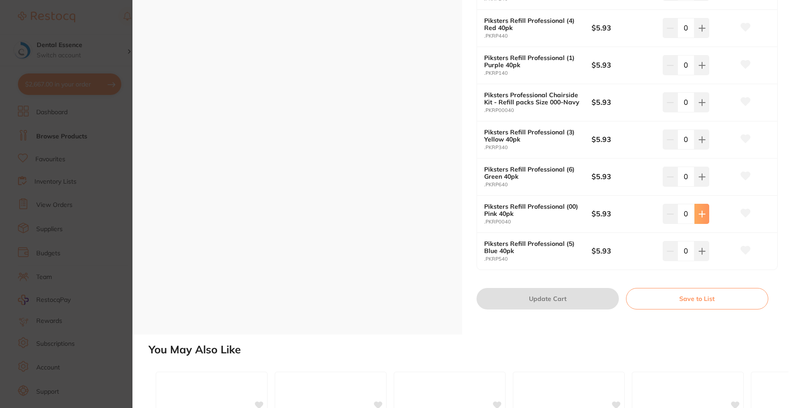
type input "1"
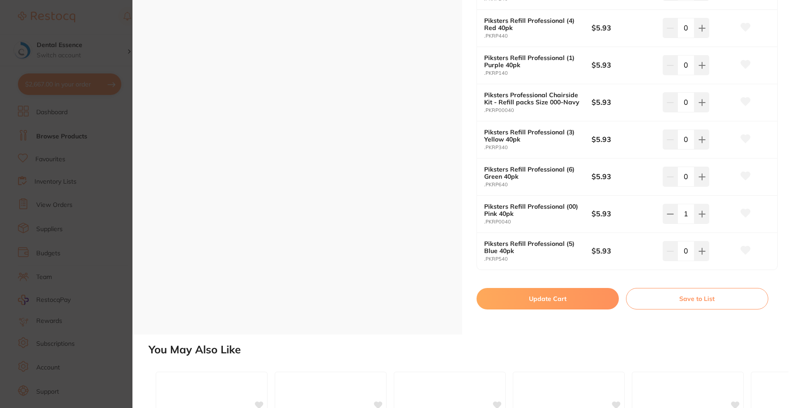
scroll to position [0, 0]
type input "1"
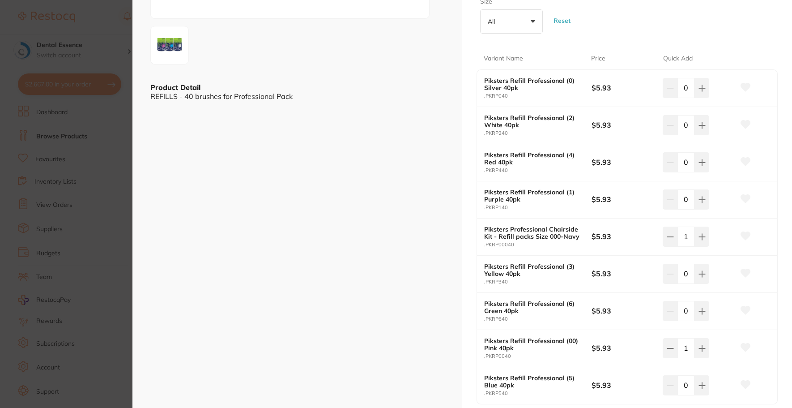
scroll to position [224, 0]
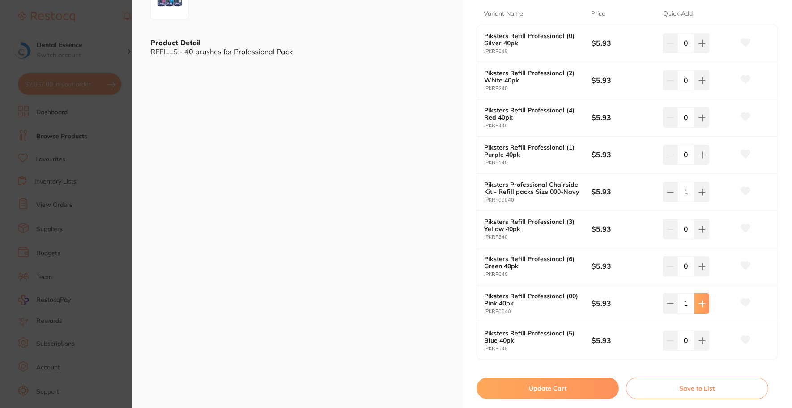
click at [704, 47] on icon at bounding box center [702, 43] width 7 height 7
type input "2"
click at [551, 380] on button "Update Cart" at bounding box center [548, 387] width 142 height 21
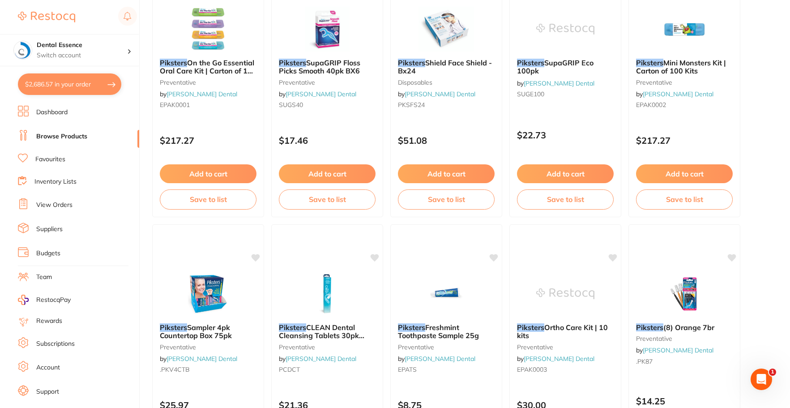
scroll to position [1817, 0]
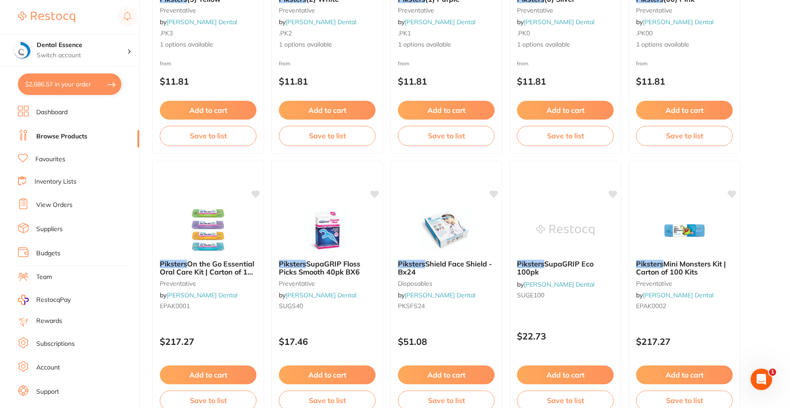
click at [82, 87] on button "$2,686.57 in your order" at bounding box center [69, 83] width 103 height 21
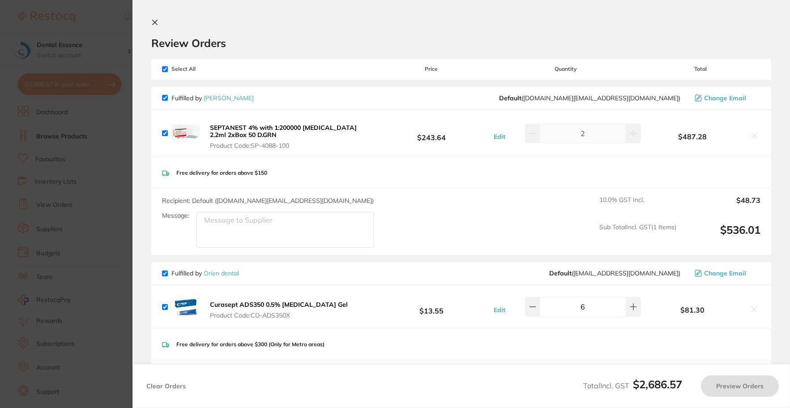
checkbox input "true"
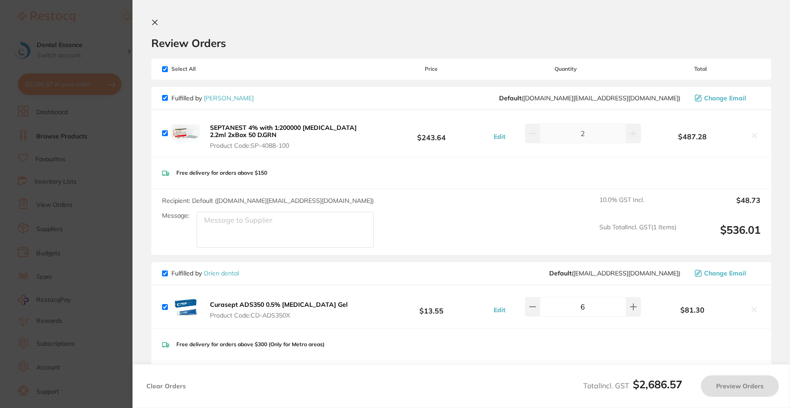
checkbox input "true"
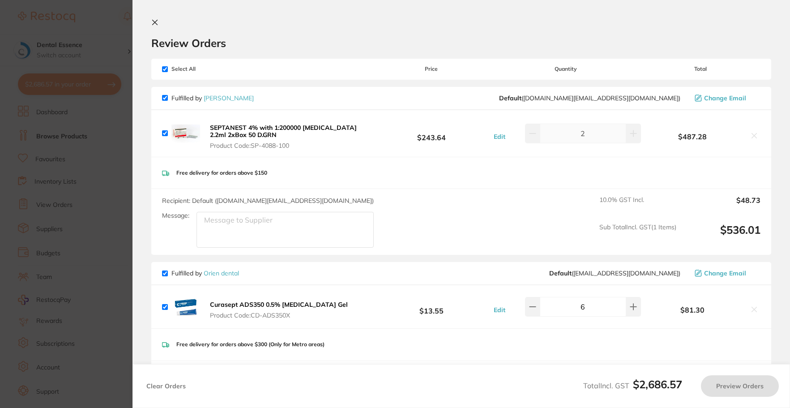
checkbox input "true"
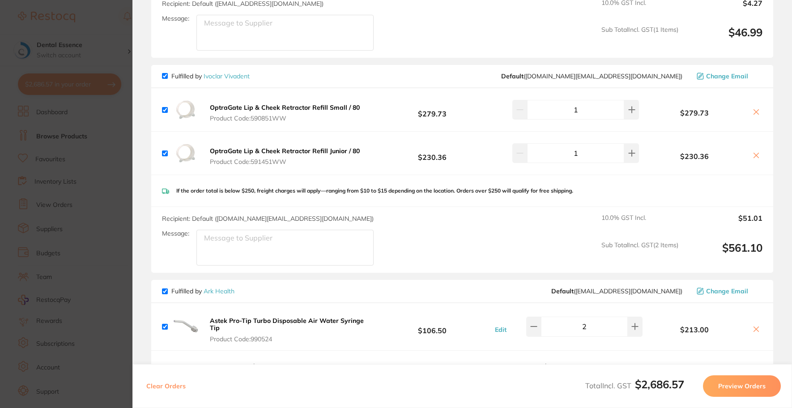
scroll to position [761, 0]
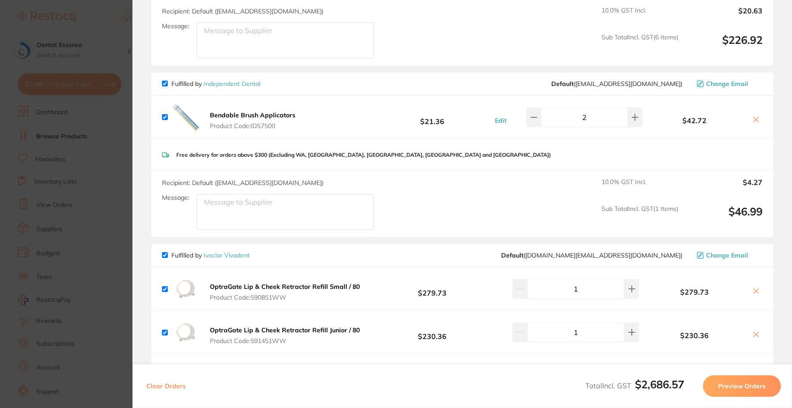
click at [248, 113] on b "Bendable Brush Applicators" at bounding box center [252, 115] width 85 height 8
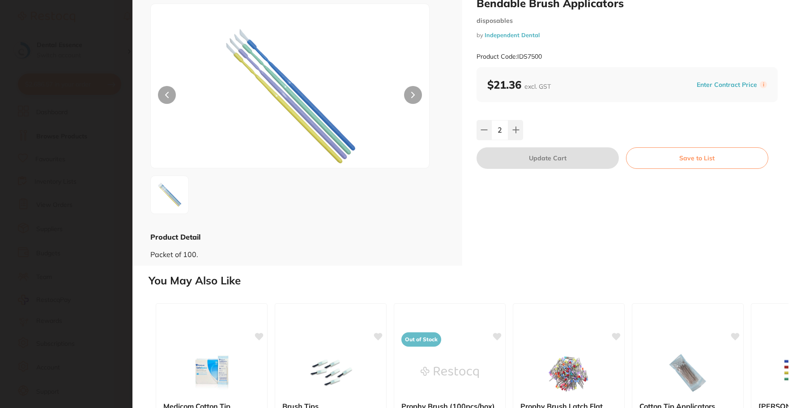
scroll to position [45, 0]
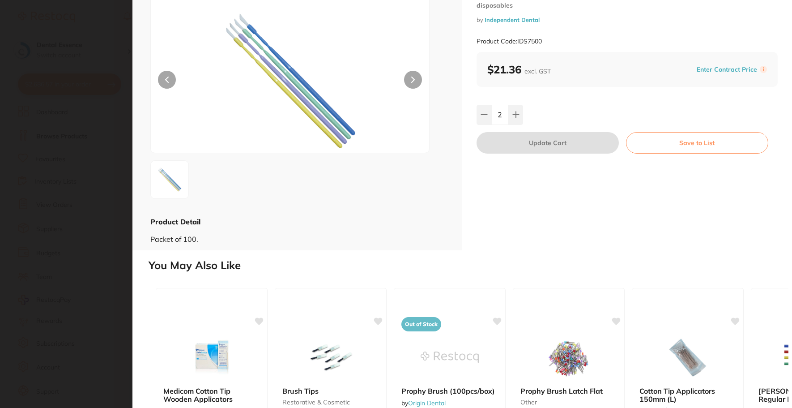
click at [131, 188] on section "Bendable Brush Applicators disposables by Independent Dental Product Code: IDS7…" at bounding box center [396, 204] width 792 height 408
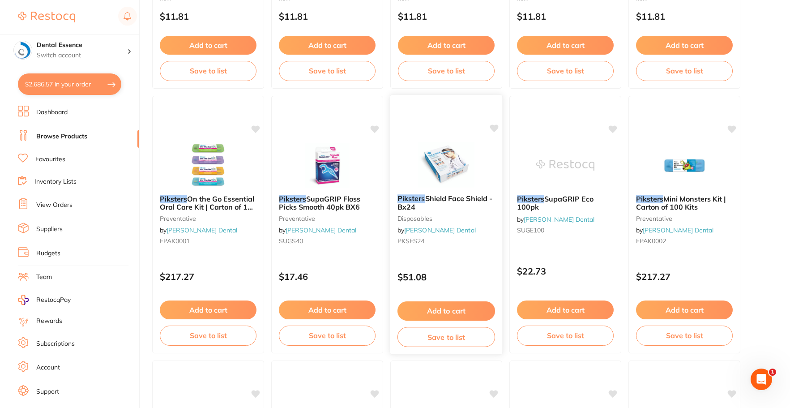
scroll to position [1952, 0]
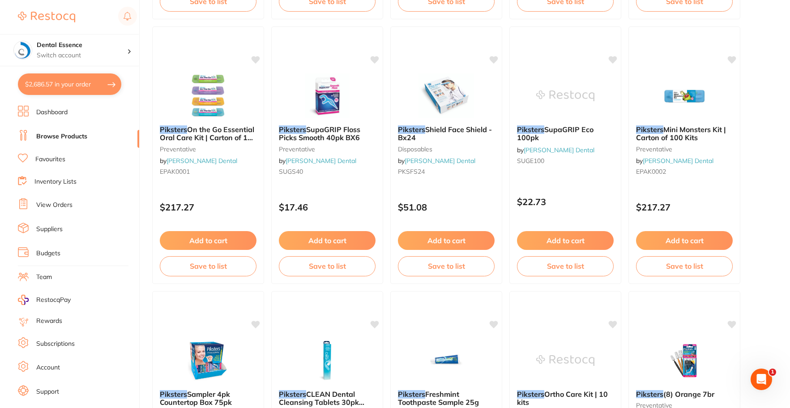
click at [60, 79] on button "$2,686.57 in your order" at bounding box center [69, 83] width 103 height 21
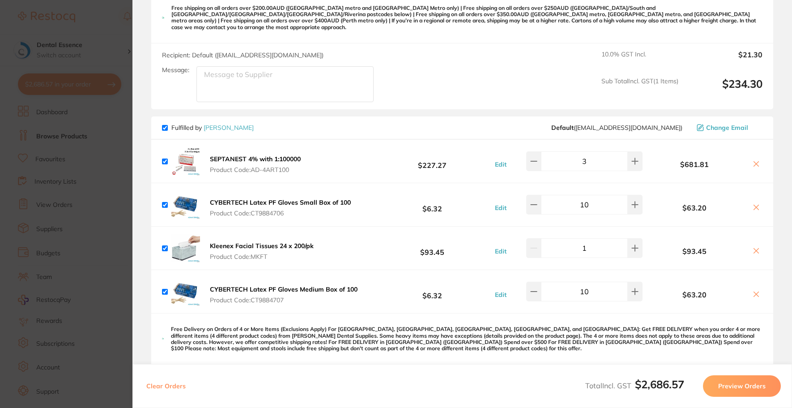
scroll to position [0, 0]
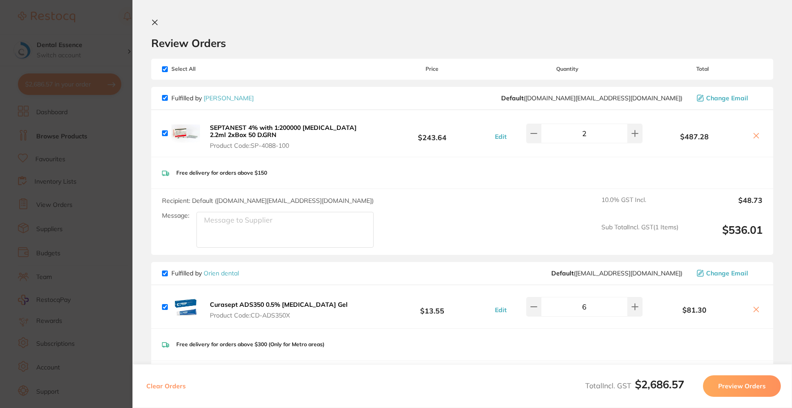
scroll to position [0, 0]
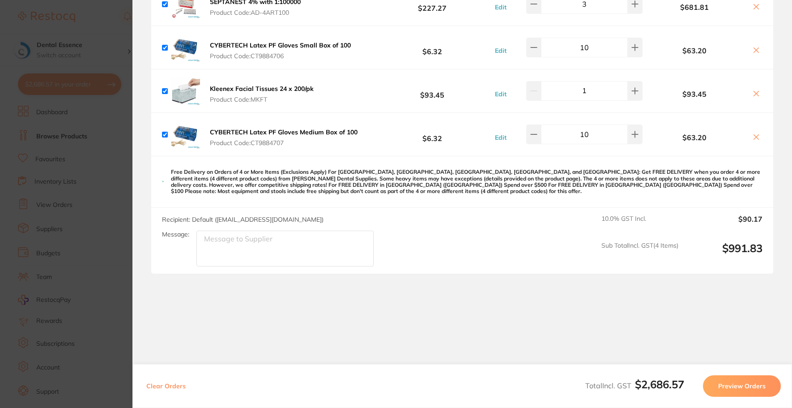
click at [731, 393] on button "Preview Orders" at bounding box center [742, 385] width 78 height 21
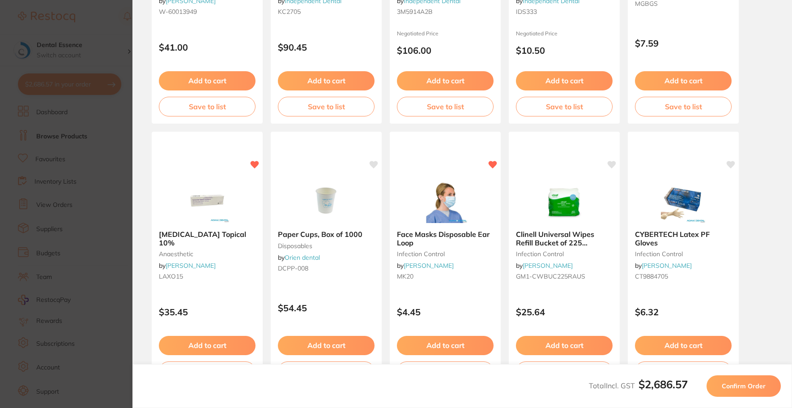
scroll to position [254, 0]
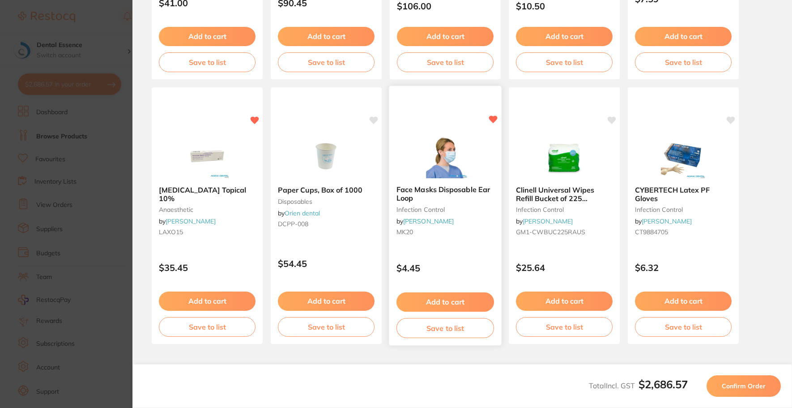
click at [451, 292] on button "Add to cart" at bounding box center [446, 301] width 98 height 19
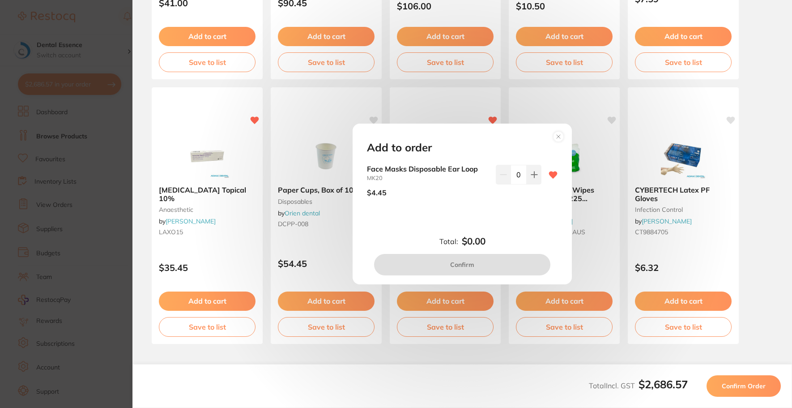
scroll to position [0, 0]
click at [534, 179] on button at bounding box center [534, 175] width 15 height 20
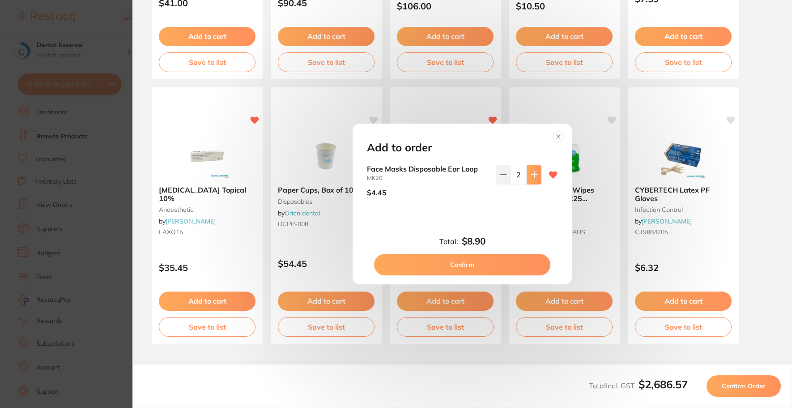
click at [534, 179] on button at bounding box center [534, 175] width 15 height 20
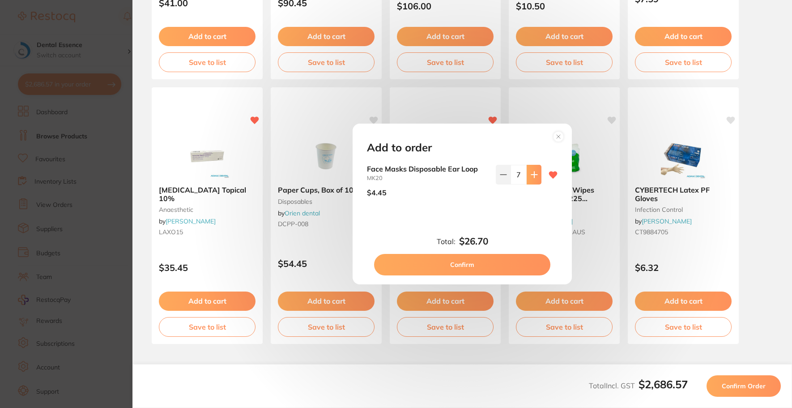
click at [534, 179] on button at bounding box center [534, 175] width 15 height 20
type input "10"
click at [496, 257] on button "Confirm" at bounding box center [462, 264] width 176 height 21
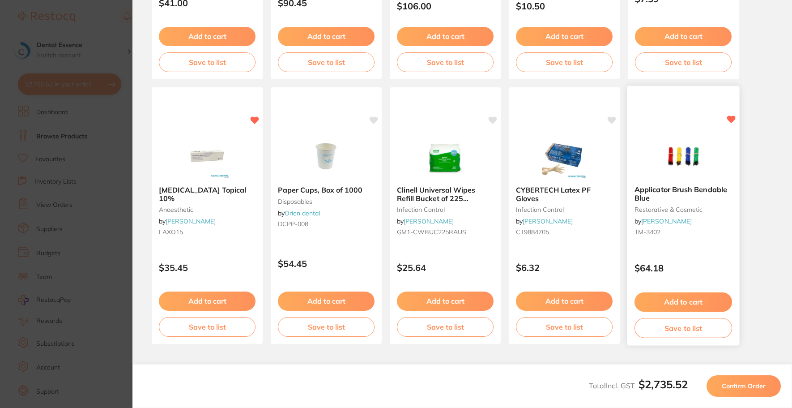
click at [710, 238] on div "Applicator Brush Bendable Blue restorative & cosmetic by Adam Dental TM-3402" at bounding box center [684, 212] width 112 height 68
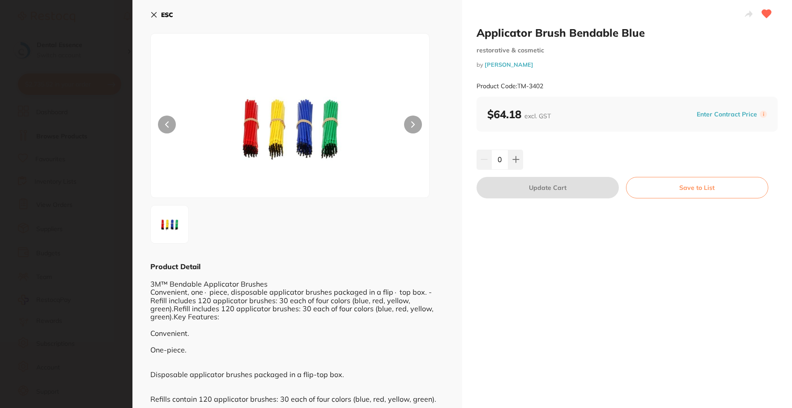
click at [122, 33] on section "Applicator Brush Bendable Blue restorative & cosmetic by Adam Dental Product Co…" at bounding box center [396, 204] width 792 height 408
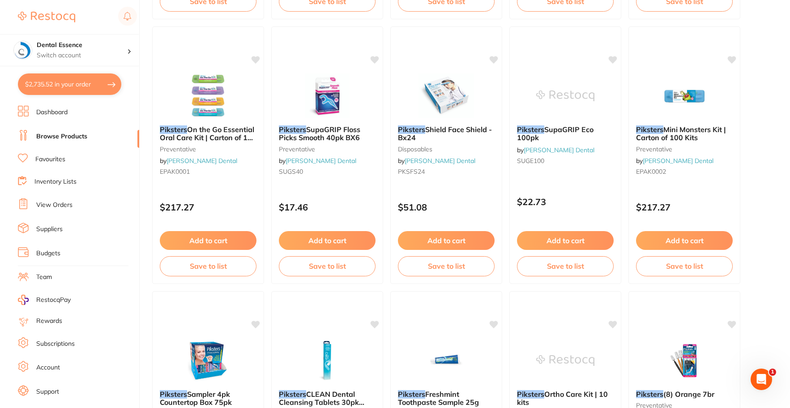
click at [77, 82] on button "$2,735.52 in your order" at bounding box center [69, 83] width 103 height 21
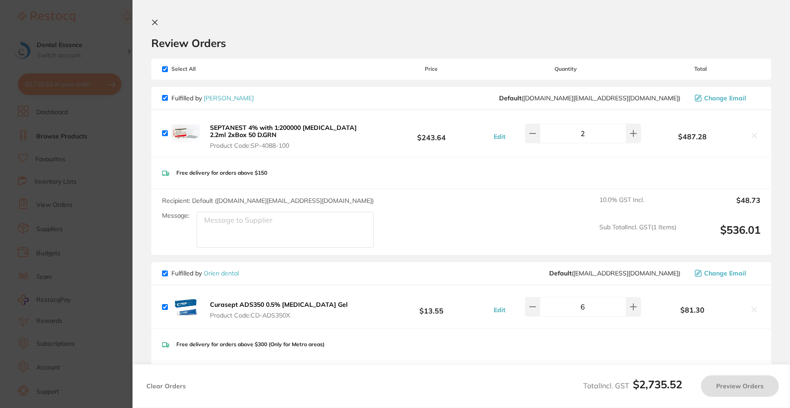
checkbox input "true"
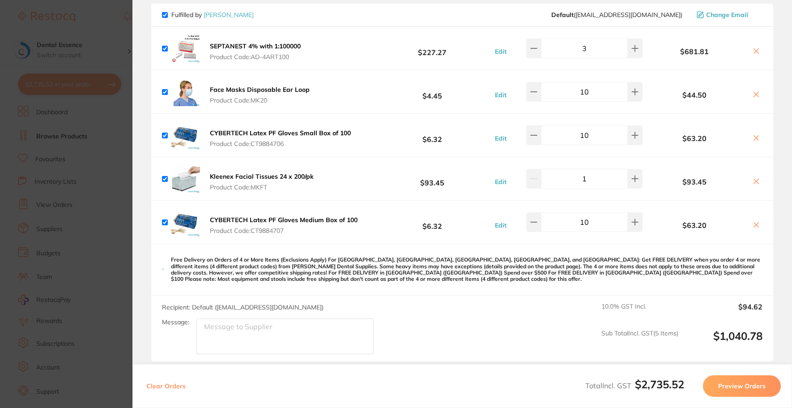
scroll to position [1499, 0]
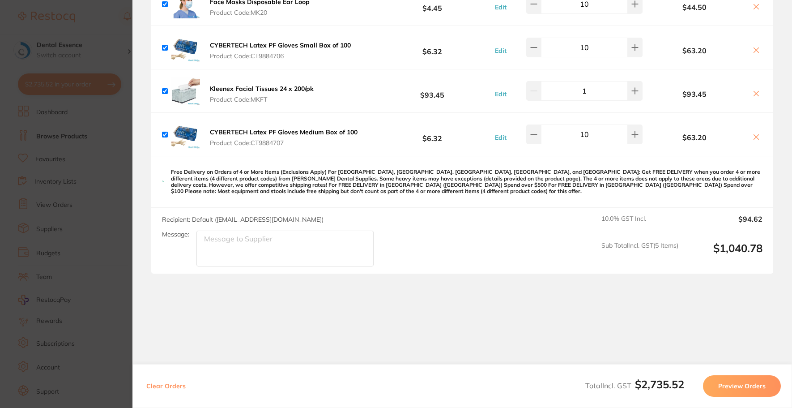
click at [739, 393] on button "Preview Orders" at bounding box center [742, 385] width 78 height 21
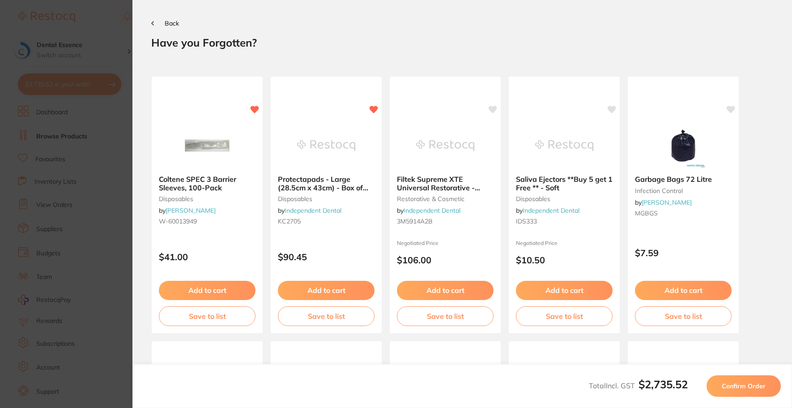
scroll to position [0, 0]
click at [740, 384] on span "Confirm Order" at bounding box center [744, 386] width 44 height 8
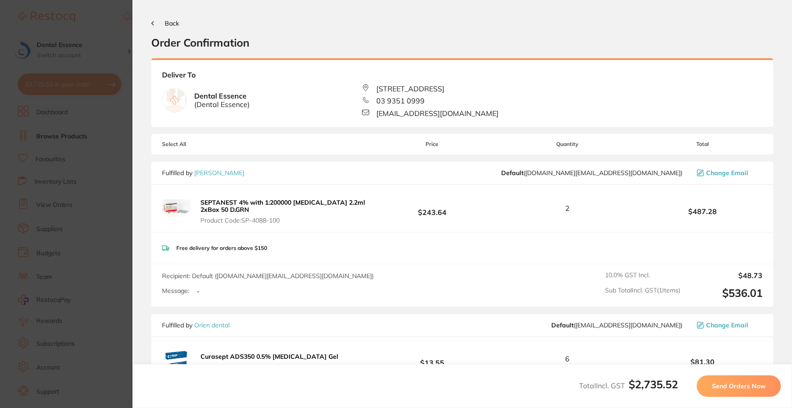
click at [740, 384] on span "Send Orders Now" at bounding box center [739, 386] width 54 height 8
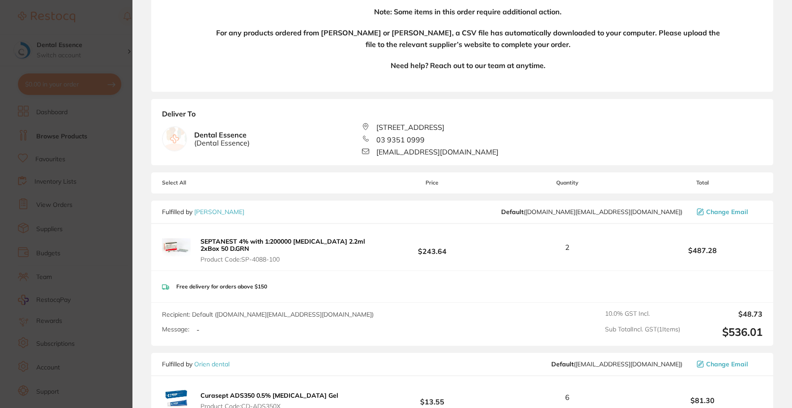
scroll to position [90, 0]
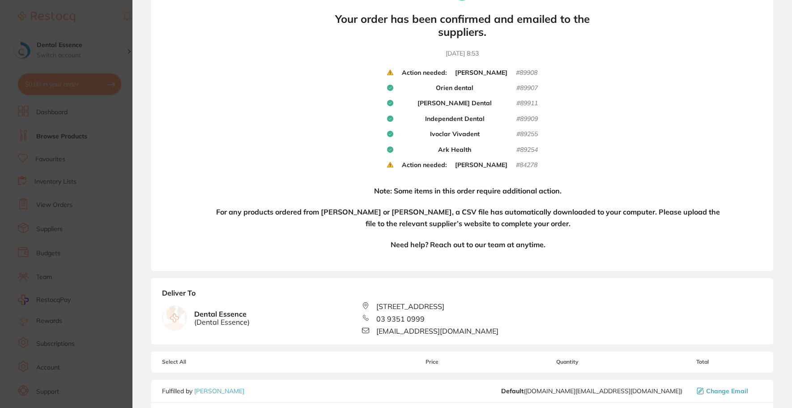
click at [494, 165] on b "[PERSON_NAME]" at bounding box center [481, 165] width 52 height 8
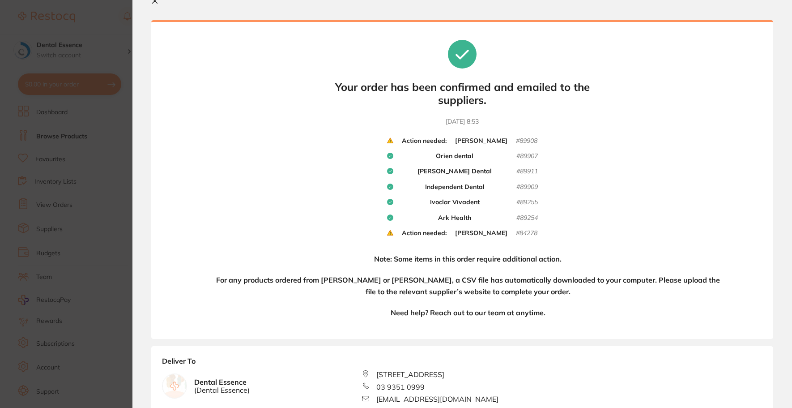
scroll to position [0, 0]
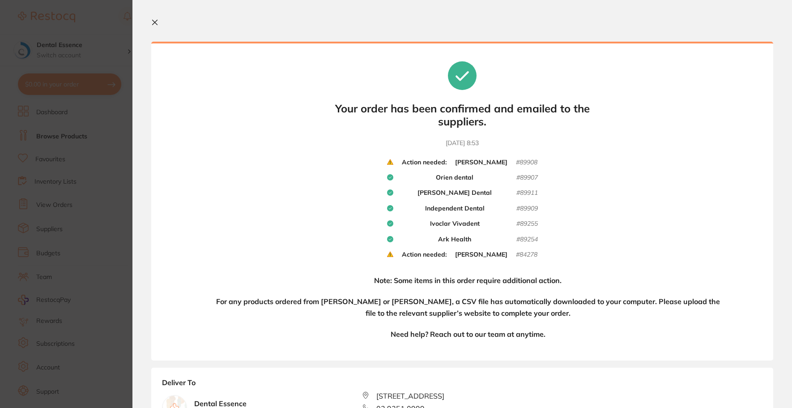
click at [402, 164] on b "Action needed:" at bounding box center [424, 162] width 45 height 8
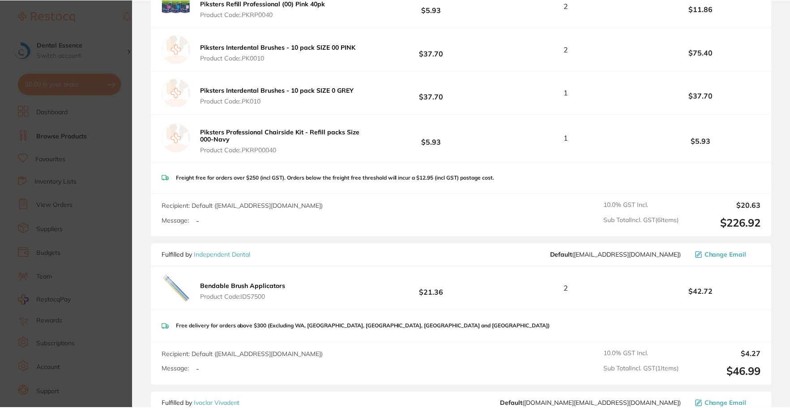
scroll to position [671, 0]
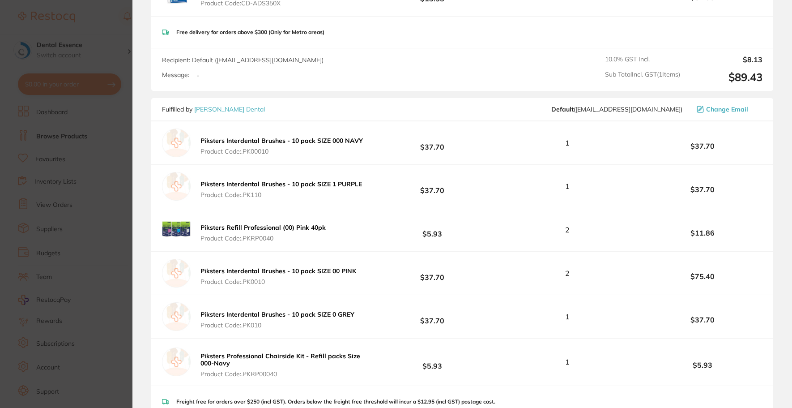
click at [110, 135] on section "Update RRP Set your pre negotiated price for this item. Item Agreed RRP (excl. …" at bounding box center [396, 204] width 792 height 408
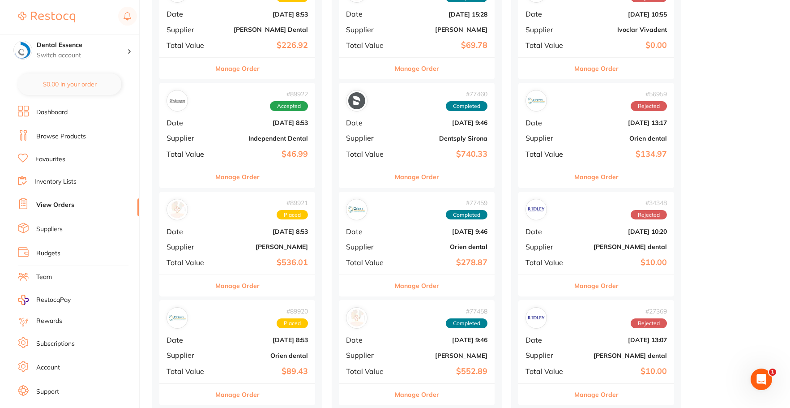
scroll to position [179, 0]
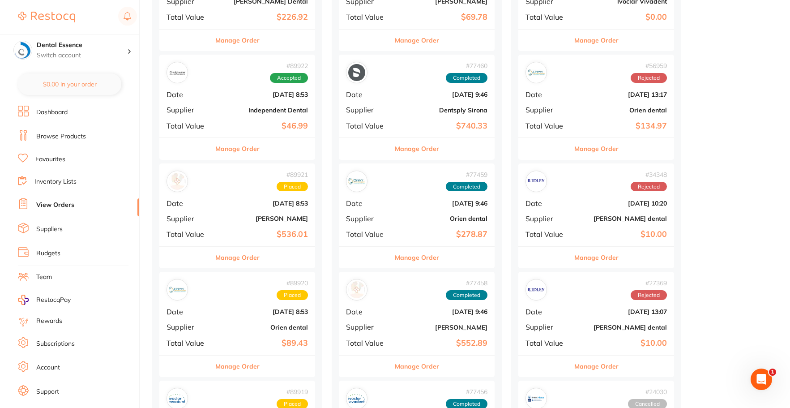
click at [243, 261] on button "Manage Order" at bounding box center [237, 257] width 44 height 21
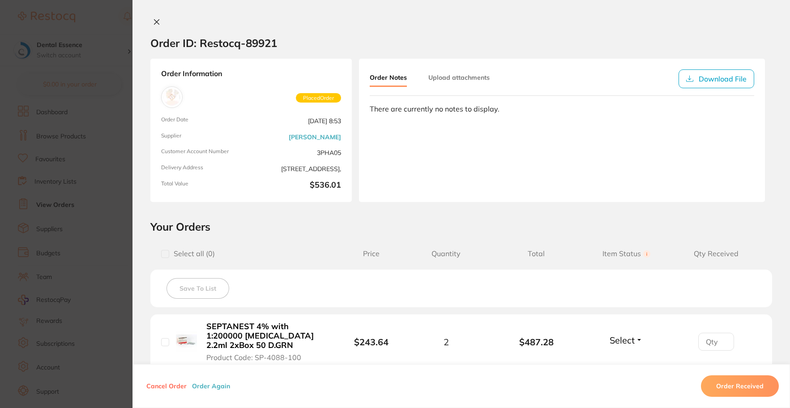
scroll to position [90, 0]
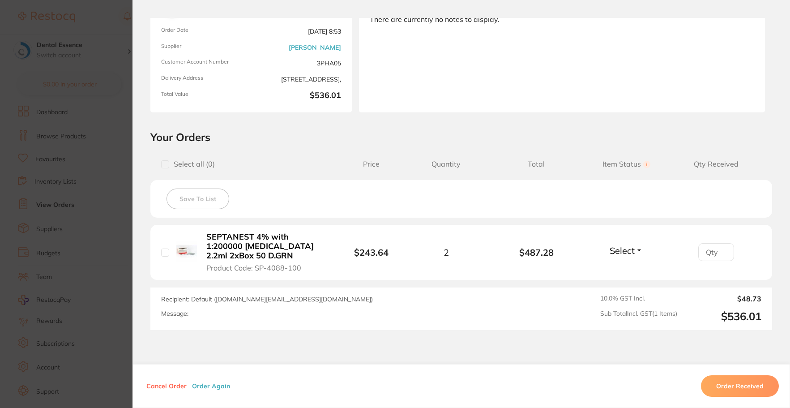
click at [90, 158] on section "Order ID: Restocq- 89921 Order Information Placed Order Order Date Aug 12 2025,…" at bounding box center [395, 204] width 790 height 408
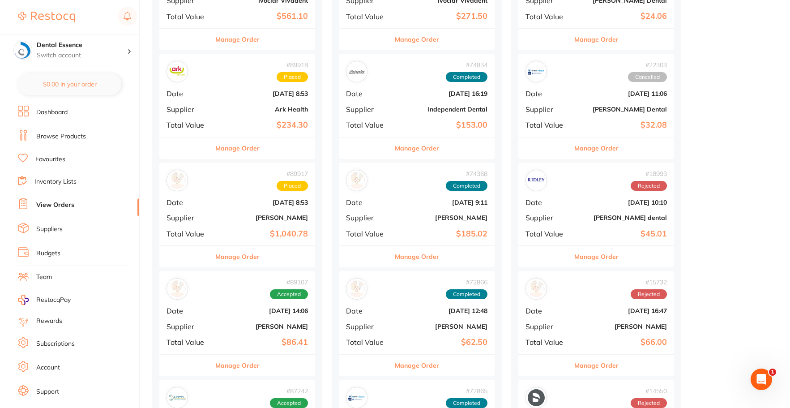
scroll to position [627, 0]
